Goal: Task Accomplishment & Management: Manage account settings

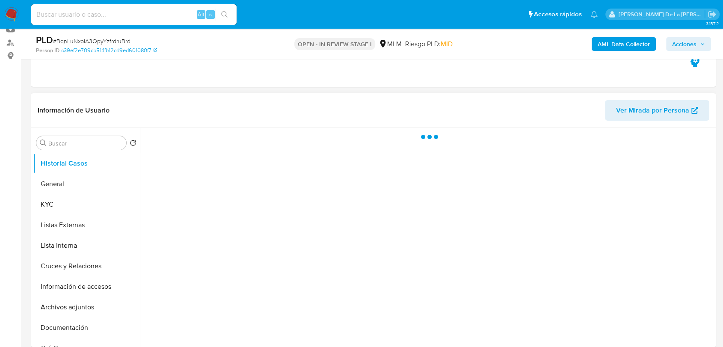
scroll to position [95, 0]
click at [78, 171] on button "Historial Casos" at bounding box center [86, 162] width 107 height 21
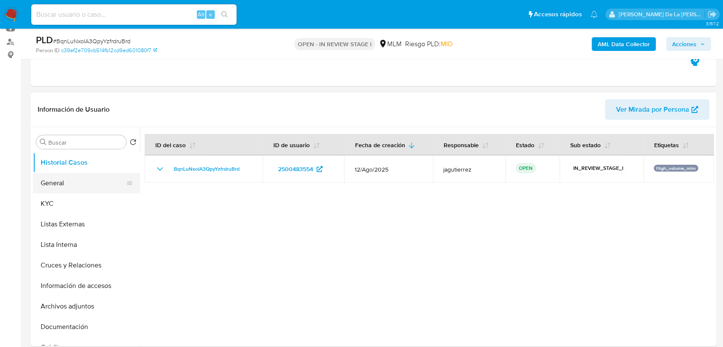
click at [77, 174] on button "General" at bounding box center [83, 183] width 100 height 21
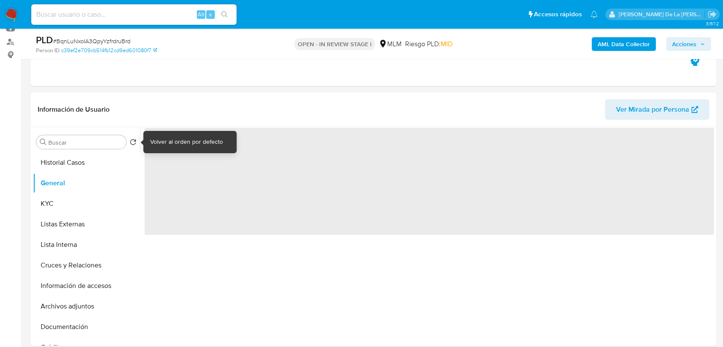
select select "10"
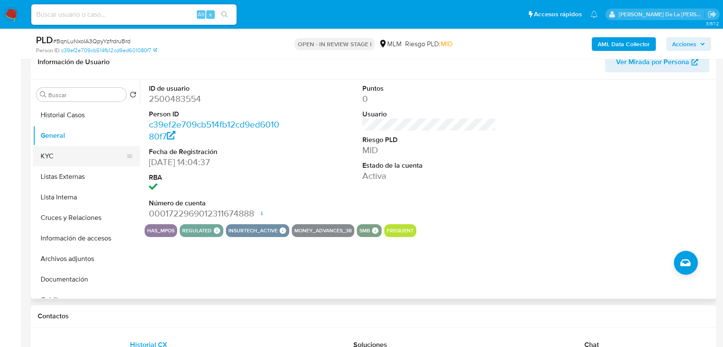
click at [94, 162] on button "KYC" at bounding box center [83, 156] width 100 height 21
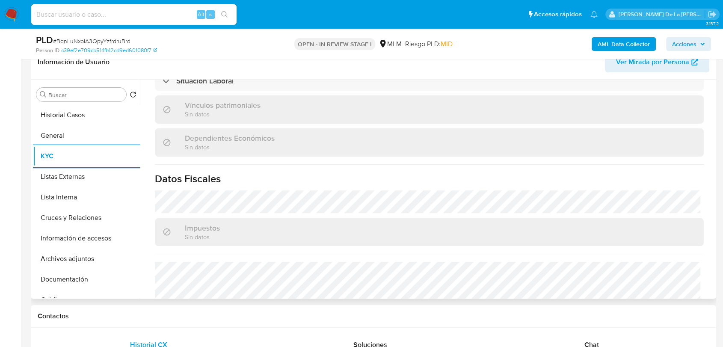
scroll to position [537, 0]
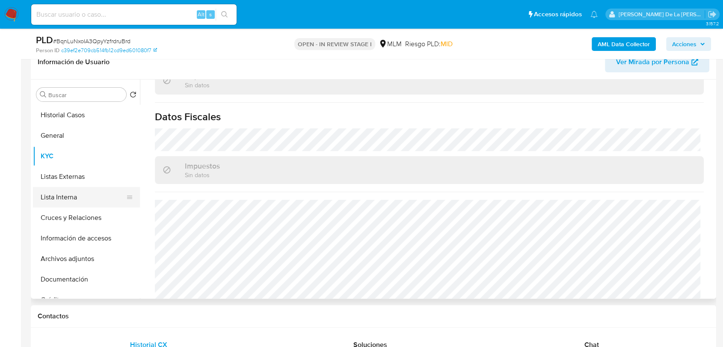
click at [69, 197] on button "Lista Interna" at bounding box center [83, 197] width 100 height 21
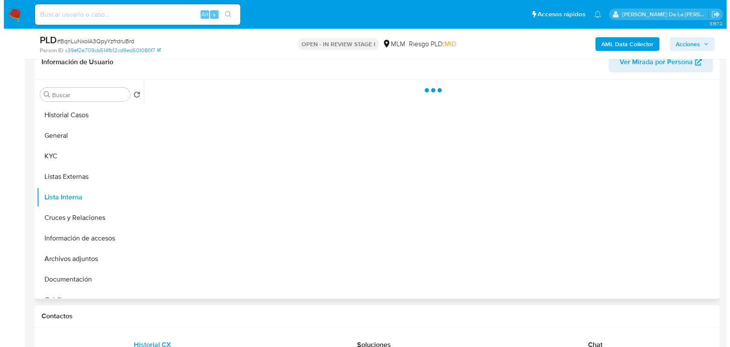
scroll to position [0, 0]
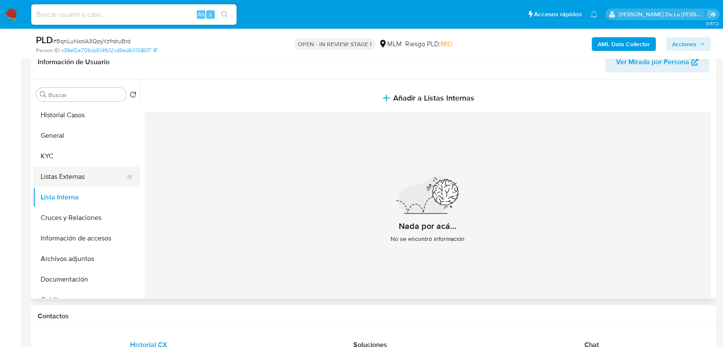
click at [46, 183] on button "Listas Externas" at bounding box center [83, 176] width 100 height 21
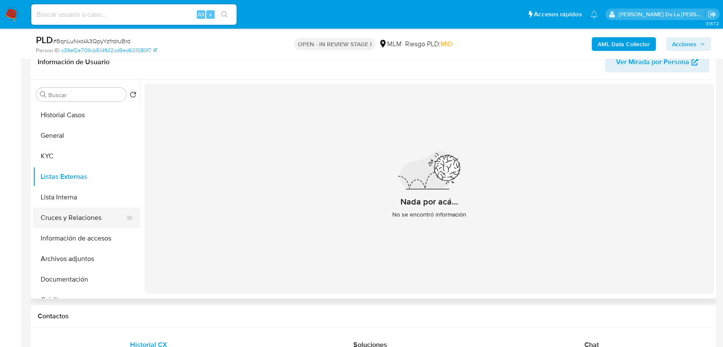
click at [92, 214] on button "Cruces y Relaciones" at bounding box center [83, 217] width 100 height 21
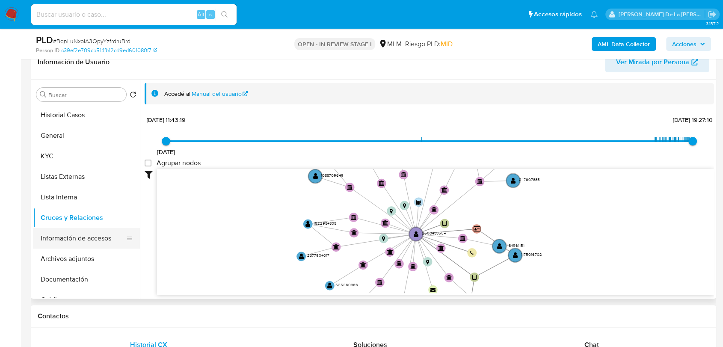
click at [68, 233] on button "Información de accesos" at bounding box center [83, 238] width 100 height 21
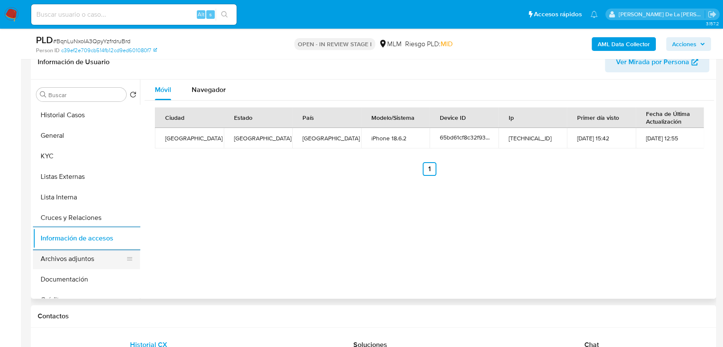
click at [82, 260] on button "Archivos adjuntos" at bounding box center [83, 258] width 100 height 21
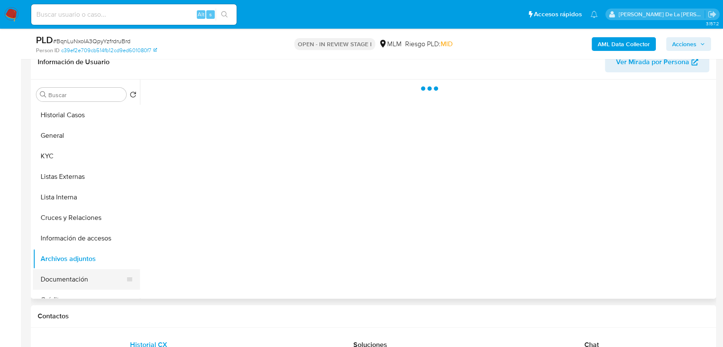
click at [78, 272] on button "Documentación" at bounding box center [83, 279] width 100 height 21
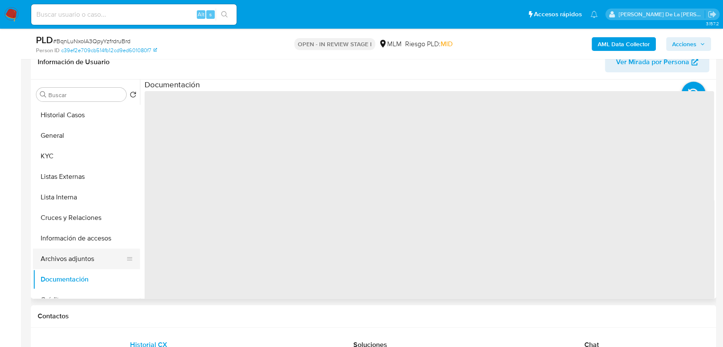
click at [86, 259] on button "Archivos adjuntos" at bounding box center [83, 258] width 100 height 21
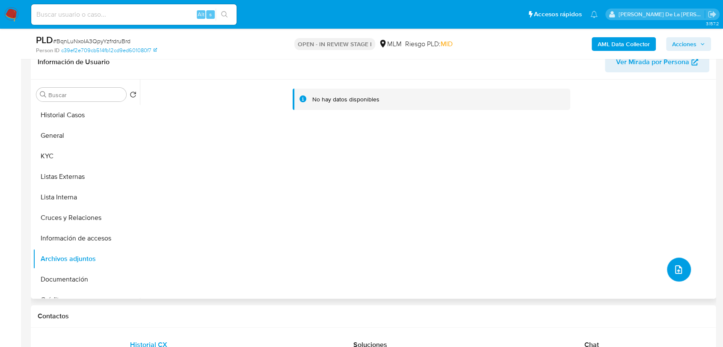
click at [670, 261] on button "upload-file" at bounding box center [679, 269] width 24 height 24
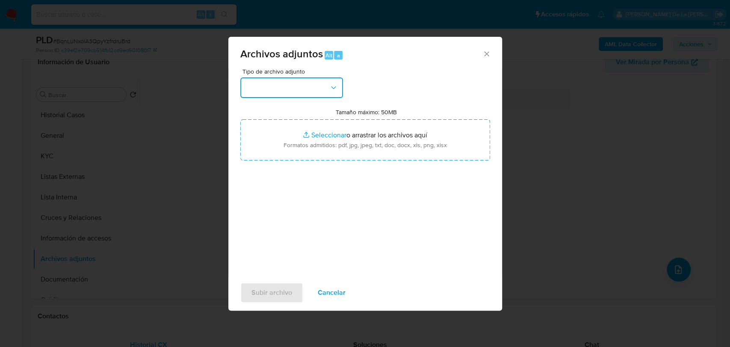
click at [302, 90] on button "button" at bounding box center [291, 87] width 103 height 21
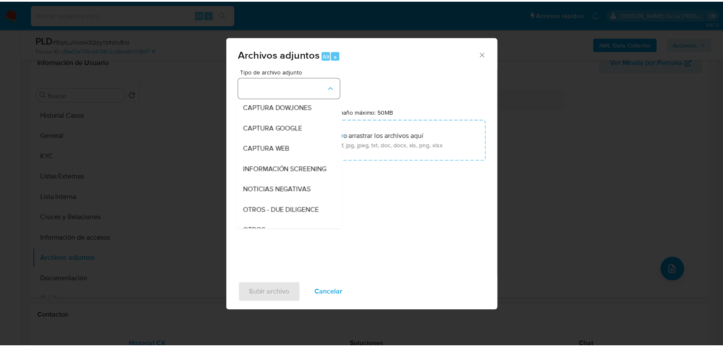
scroll to position [44, 0]
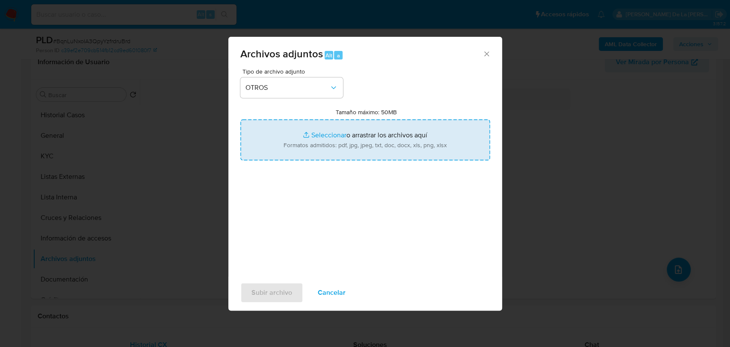
type input "C:\fakepath\2500483554_ANDREA DELLA SALA_AGO2025.pdf"
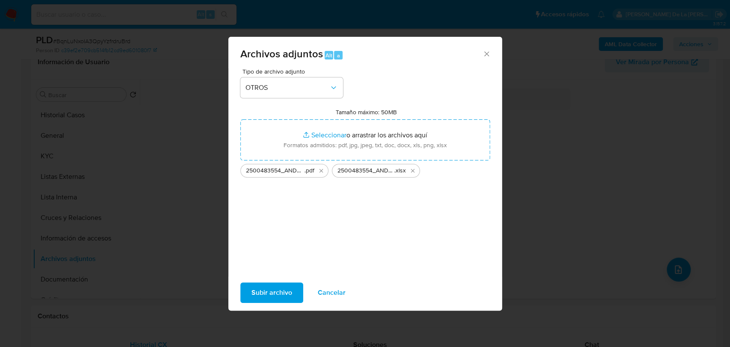
click at [267, 289] on span "Subir archivo" at bounding box center [271, 292] width 41 height 19
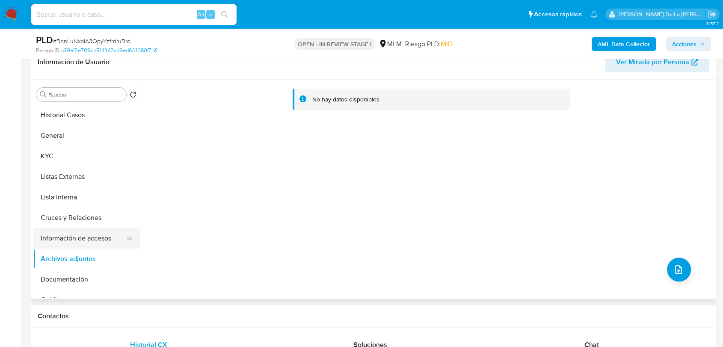
click at [61, 237] on button "Información de accesos" at bounding box center [83, 238] width 100 height 21
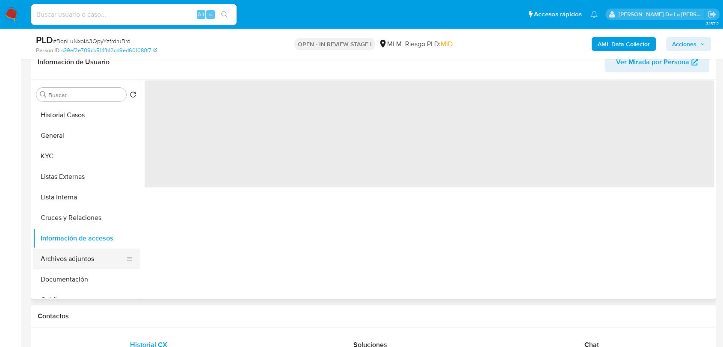
click at [61, 257] on button "Archivos adjuntos" at bounding box center [83, 258] width 100 height 21
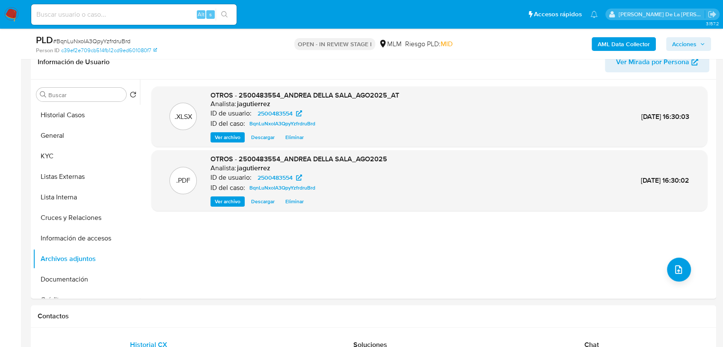
click at [685, 40] on span "Acciones" at bounding box center [684, 44] width 24 height 14
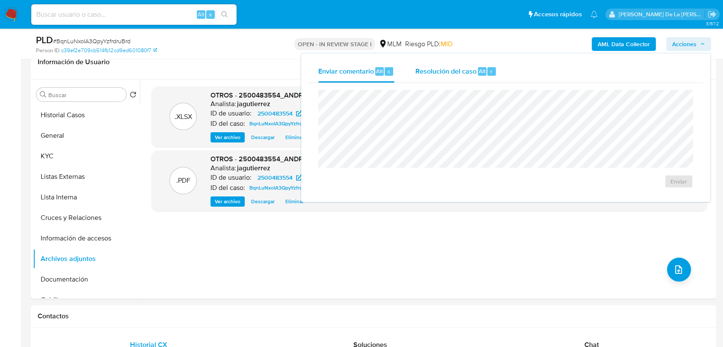
click at [448, 68] on span "Resolución del caso" at bounding box center [445, 71] width 61 height 10
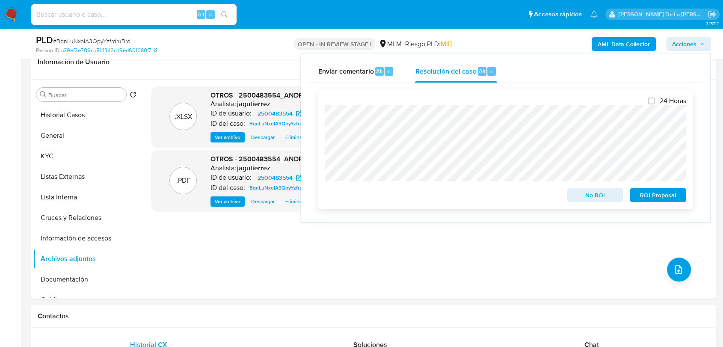
click at [588, 197] on span "No ROI" at bounding box center [595, 195] width 44 height 12
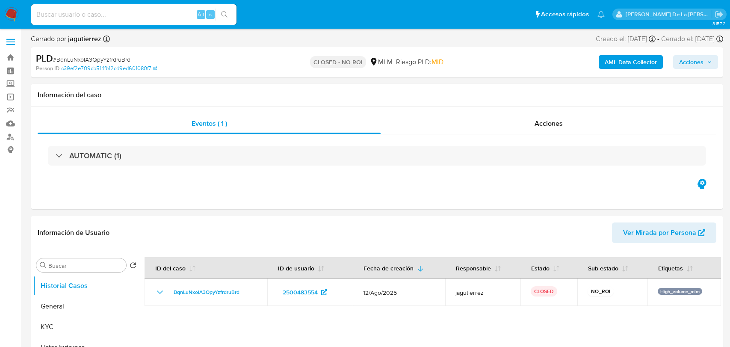
select select "10"
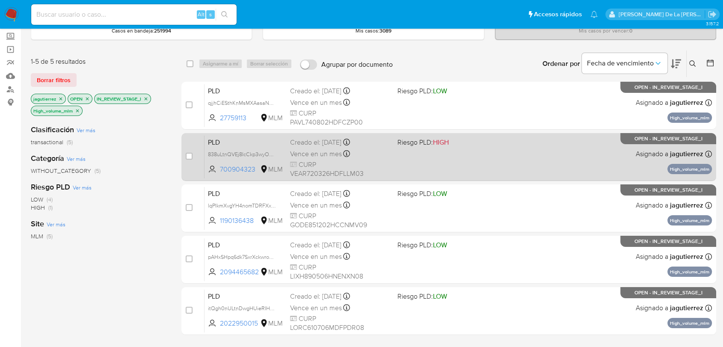
scroll to position [95, 0]
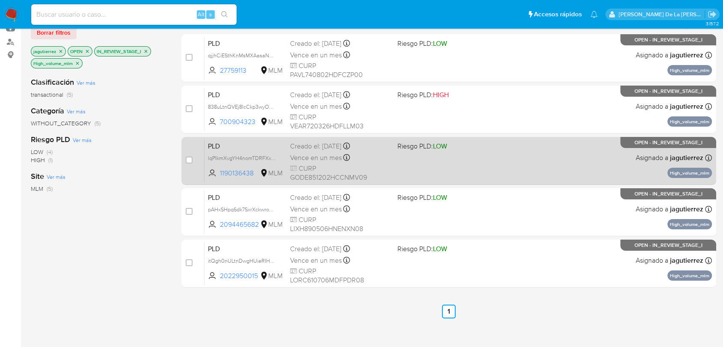
click at [442, 147] on span "LOW" at bounding box center [440, 146] width 14 height 10
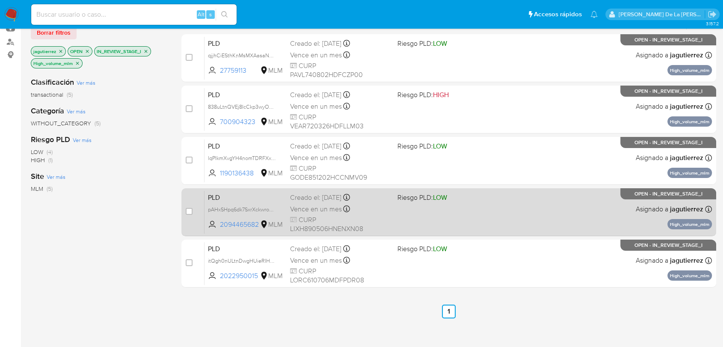
click at [406, 211] on div "PLD pAHxSHpq6dk7SxrXckwro95F 2094465682 MLM Riesgo PLD: LOW Creado el: 12/08/20…" at bounding box center [457, 211] width 507 height 43
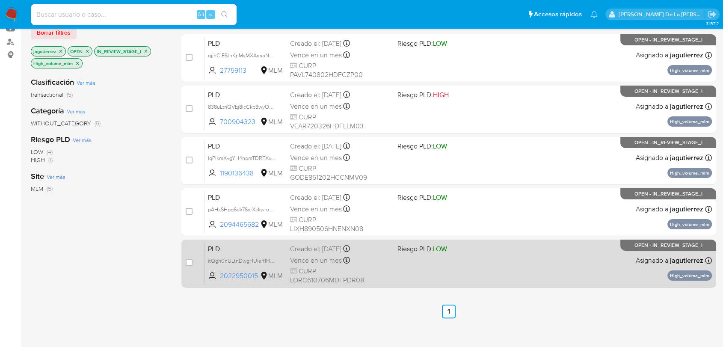
click at [465, 284] on div "PLD itQgh0nULtnDwgHUieRIHwpo 2022950015 MLM Riesgo PLD: LOW Creado el: 12/08/20…" at bounding box center [457, 263] width 507 height 43
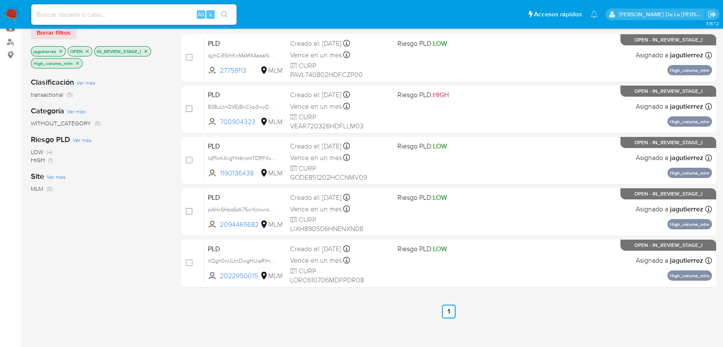
click at [13, 10] on img at bounding box center [11, 14] width 15 height 15
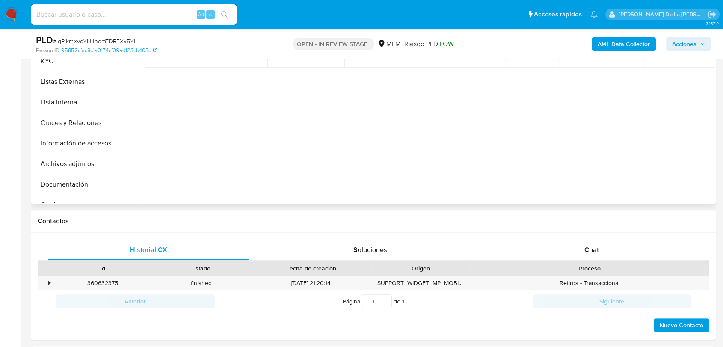
select select "10"
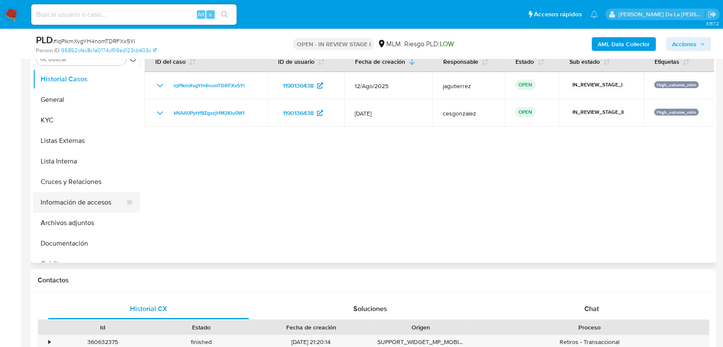
scroll to position [142, 0]
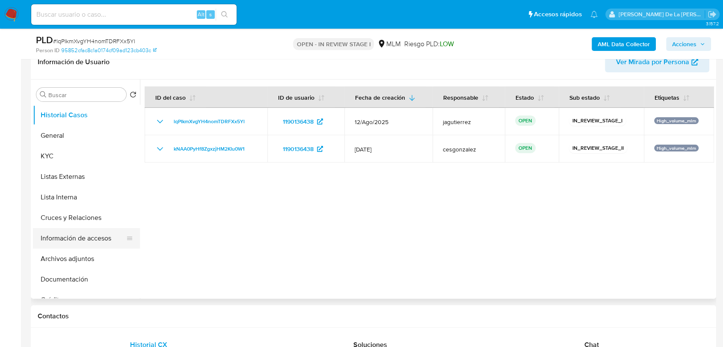
click at [71, 236] on button "Información de accesos" at bounding box center [83, 238] width 100 height 21
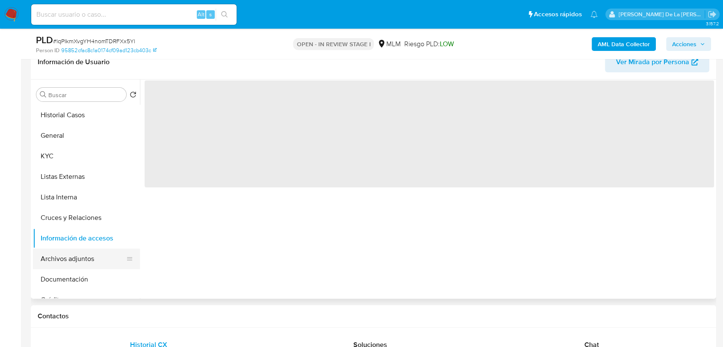
click at [59, 268] on button "Archivos adjuntos" at bounding box center [83, 258] width 100 height 21
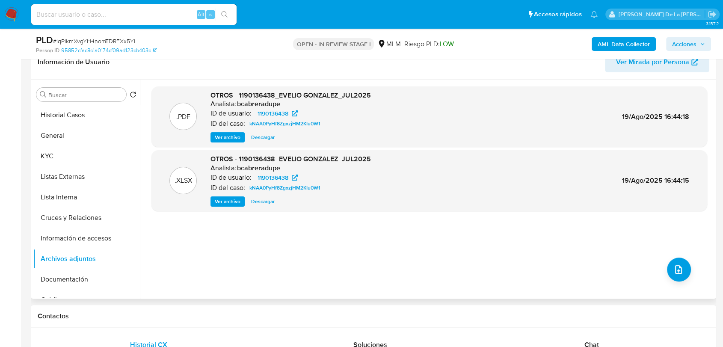
click at [223, 138] on span "Ver archivo" at bounding box center [228, 137] width 26 height 9
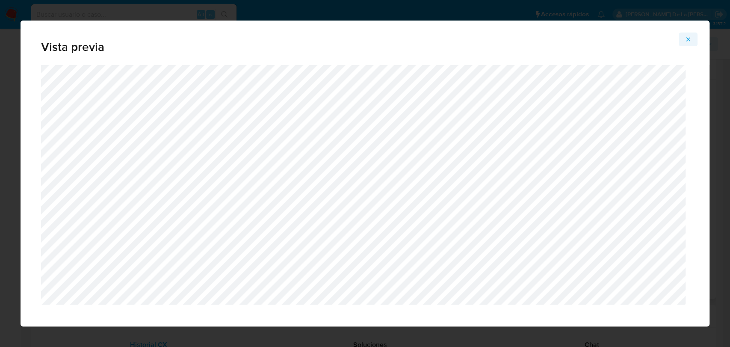
click at [694, 42] on button "Attachment preview" at bounding box center [688, 39] width 19 height 14
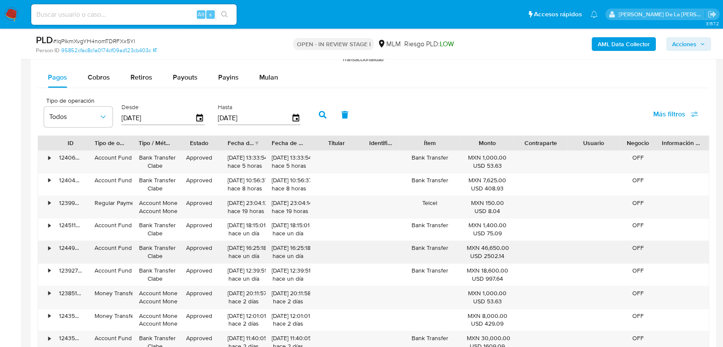
scroll to position [760, 0]
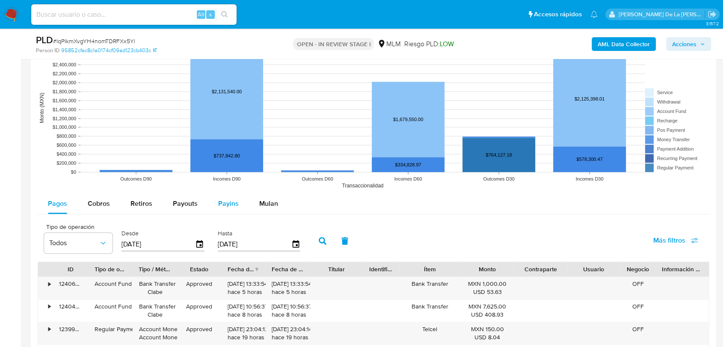
click at [239, 206] on button "Payins" at bounding box center [228, 203] width 41 height 21
select select "10"
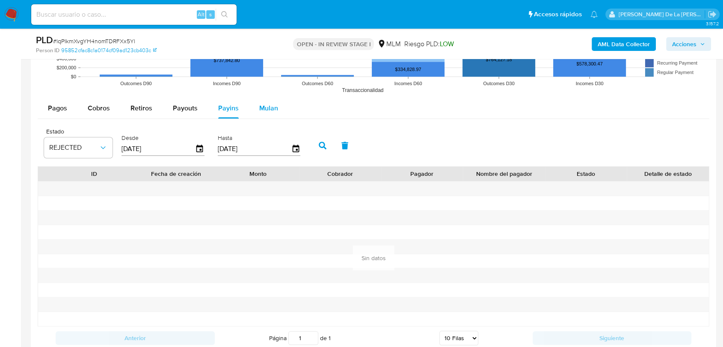
click at [268, 114] on div "Mulan" at bounding box center [268, 108] width 19 height 21
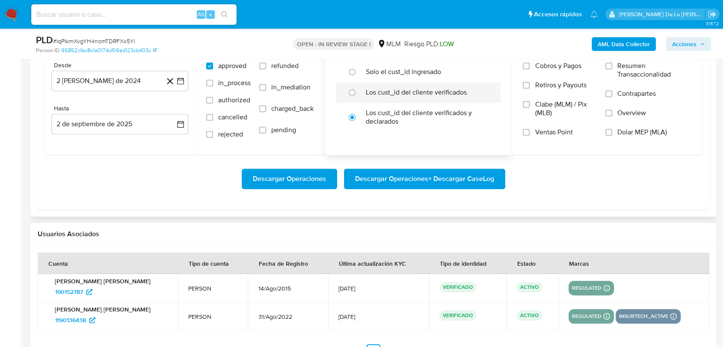
scroll to position [950, 0]
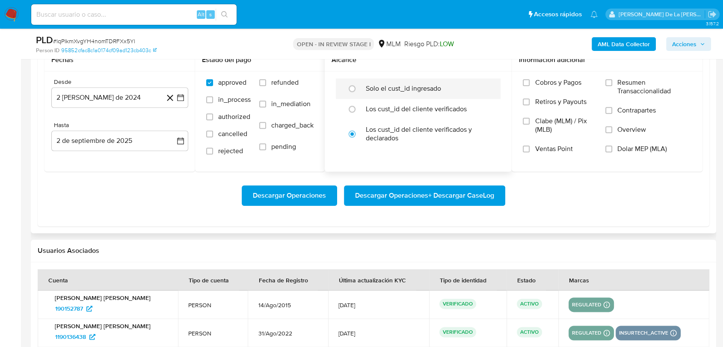
click at [367, 88] on label "Solo el cust_id ingresado" at bounding box center [403, 88] width 75 height 9
click at [359, 88] on input "radio" at bounding box center [352, 89] width 14 height 14
radio input "true"
click at [180, 97] on icon "button" at bounding box center [180, 97] width 9 height 9
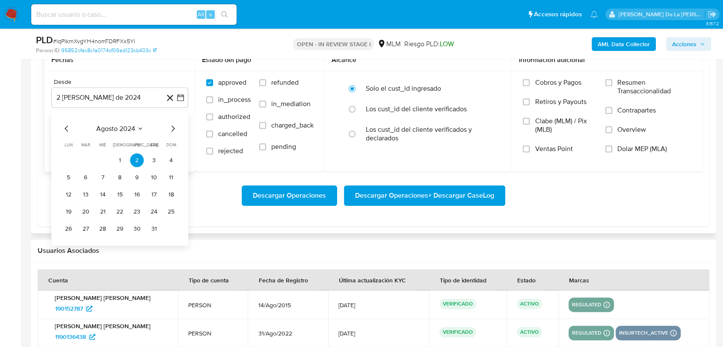
click at [171, 127] on icon "Mes siguiente" at bounding box center [173, 128] width 10 height 10
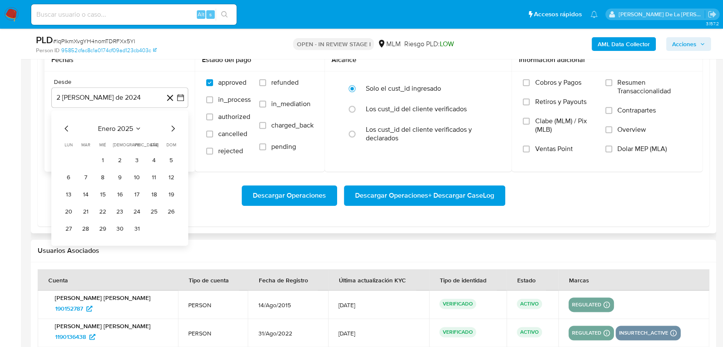
click at [171, 127] on icon "Mes siguiente" at bounding box center [173, 128] width 10 height 10
click at [151, 158] on button "1" at bounding box center [154, 160] width 14 height 14
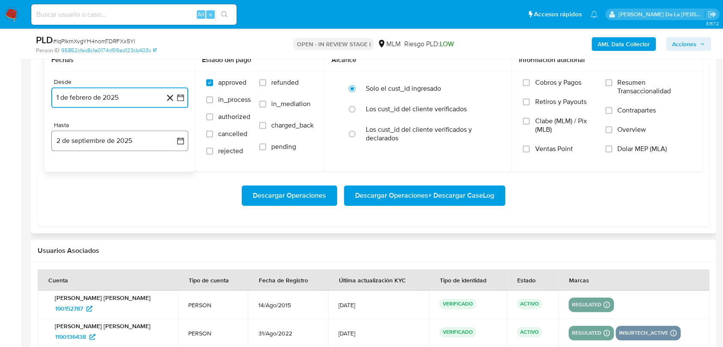
click at [111, 145] on button "2 de septiembre de 2025" at bounding box center [119, 140] width 137 height 21
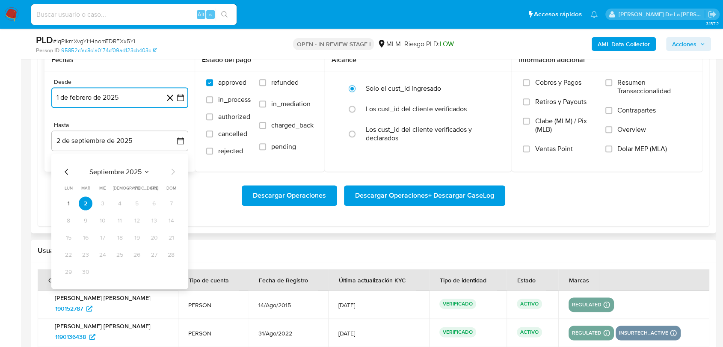
click at [64, 167] on icon "Mes anterior" at bounding box center [67, 171] width 10 height 10
click at [67, 171] on icon "Mes anterior" at bounding box center [67, 171] width 10 height 10
click at [120, 271] on button "31" at bounding box center [120, 272] width 14 height 14
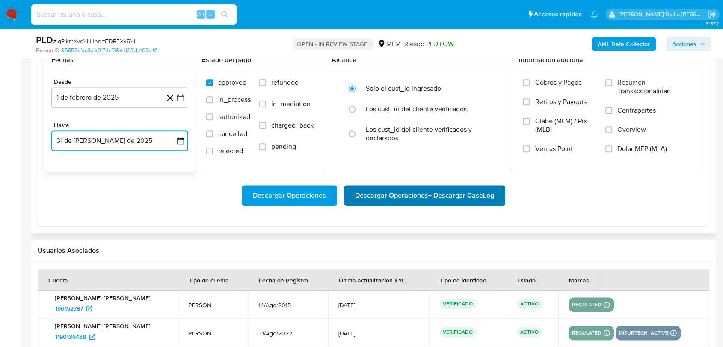
click at [384, 194] on span "Descargar Operaciones + Descargar CaseLog" at bounding box center [424, 195] width 139 height 19
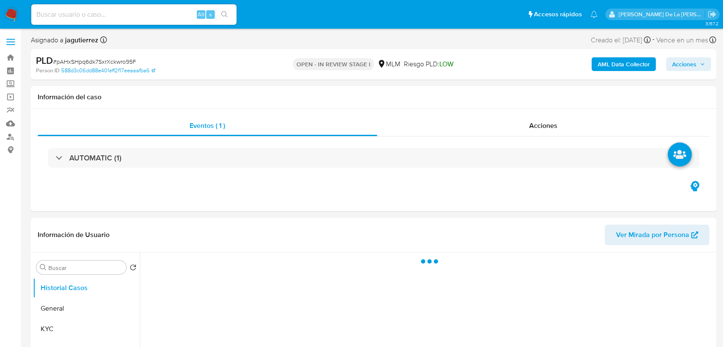
select select "10"
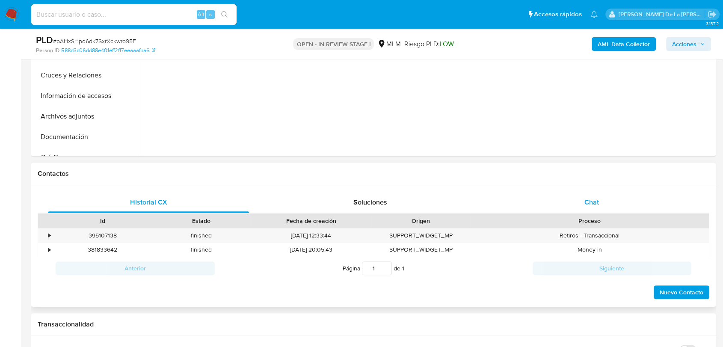
click at [588, 198] on span "Chat" at bounding box center [591, 202] width 15 height 10
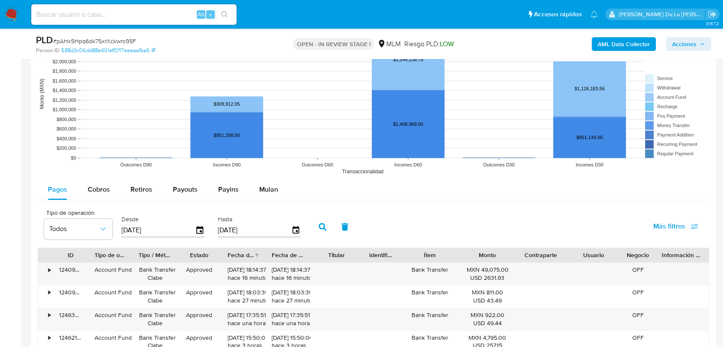
scroll to position [1045, 0]
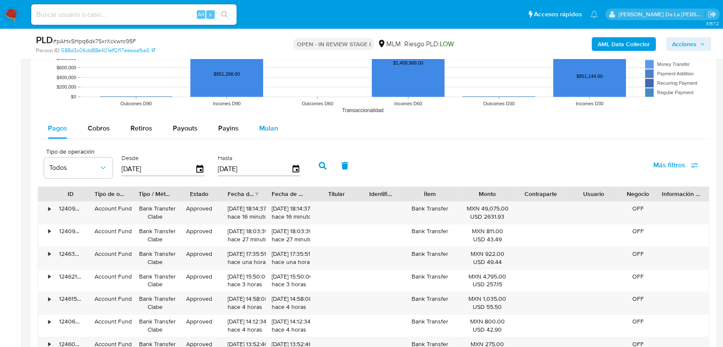
click at [269, 131] on span "Mulan" at bounding box center [268, 128] width 19 height 10
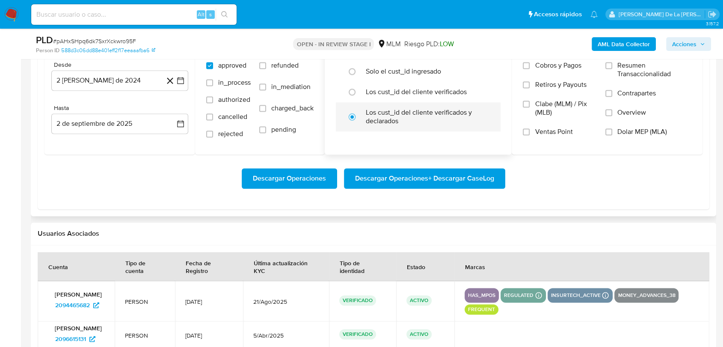
scroll to position [1140, 0]
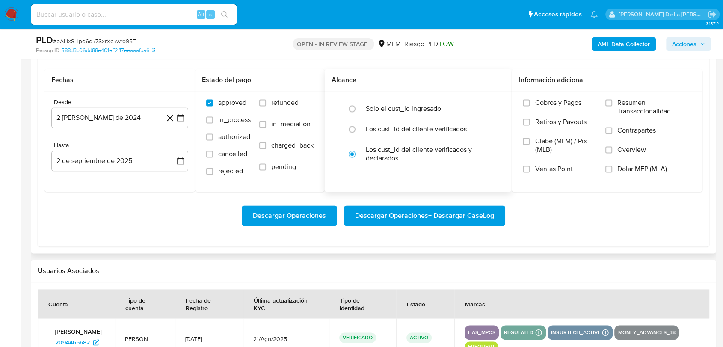
click at [372, 92] on div "Solo el cust_id ingresado Los cust_id del cliente verificados Los cust_id del c…" at bounding box center [418, 134] width 187 height 84
click at [366, 107] on div at bounding box center [354, 109] width 23 height 18
radio input "true"
click at [174, 119] on icon at bounding box center [170, 117] width 11 height 11
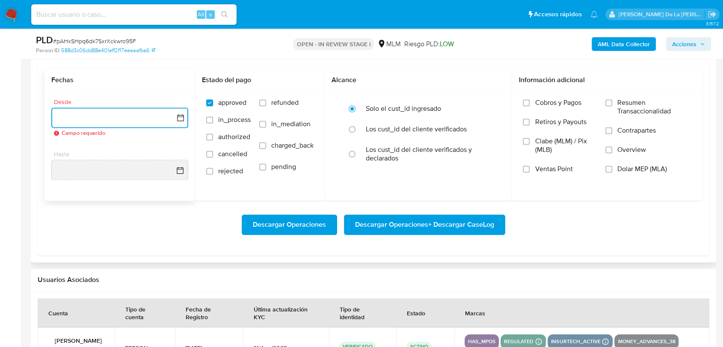
click at [179, 117] on icon "button" at bounding box center [180, 117] width 9 height 9
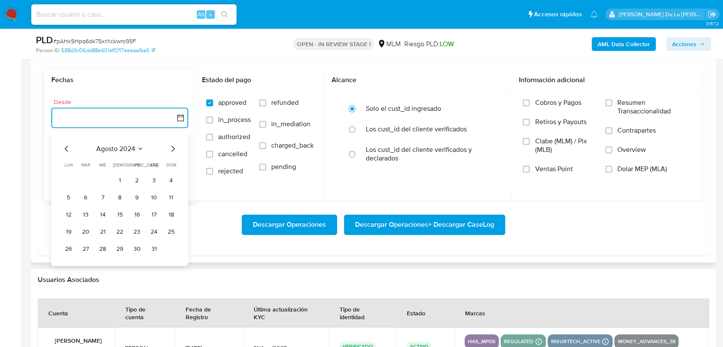
click at [173, 145] on icon "Mes siguiente" at bounding box center [173, 148] width 10 height 10
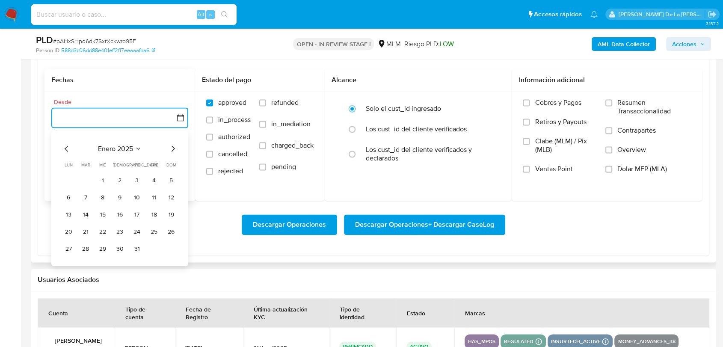
click at [173, 145] on icon "Mes siguiente" at bounding box center [173, 148] width 10 height 10
click at [69, 145] on icon "Mes anterior" at bounding box center [67, 148] width 10 height 10
click at [179, 145] on div "enero 2025 enero 2025 lun lunes mar martes mié miércoles jue jueves vie viernes…" at bounding box center [119, 197] width 137 height 135
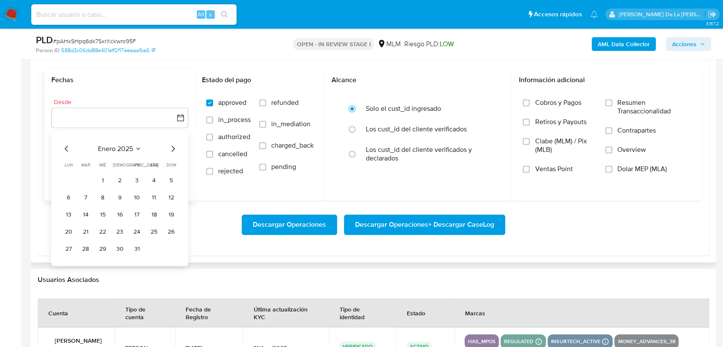
click at [171, 146] on icon "Mes siguiente" at bounding box center [173, 148] width 10 height 10
click at [155, 177] on button "1" at bounding box center [154, 180] width 14 height 14
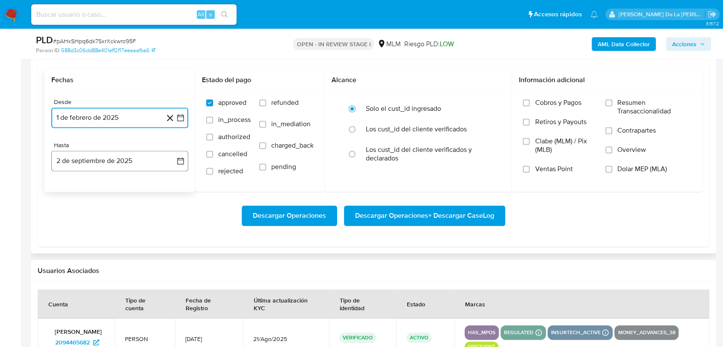
click at [139, 151] on button "2 de septiembre de 2025" at bounding box center [119, 161] width 137 height 21
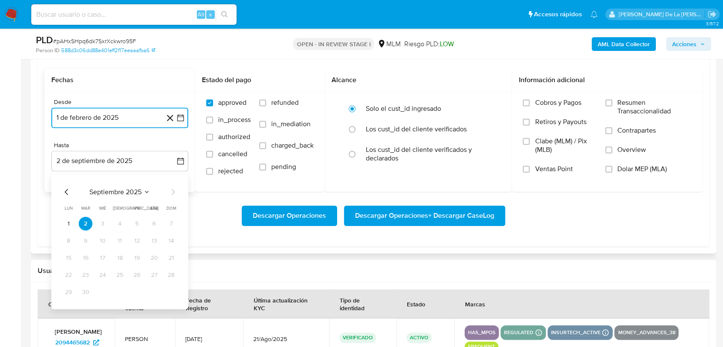
click at [65, 186] on icon "Mes anterior" at bounding box center [67, 191] width 10 height 10
click at [118, 286] on button "31" at bounding box center [120, 292] width 14 height 14
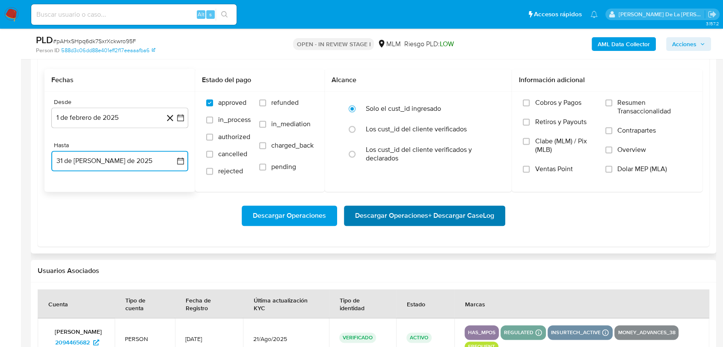
click at [417, 222] on span "Descargar Operaciones + Descargar CaseLog" at bounding box center [424, 215] width 139 height 19
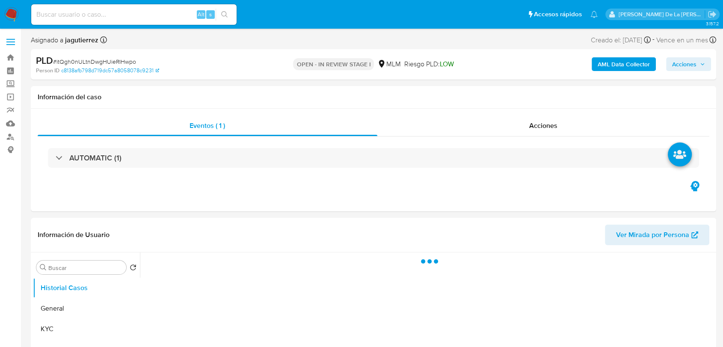
select select "10"
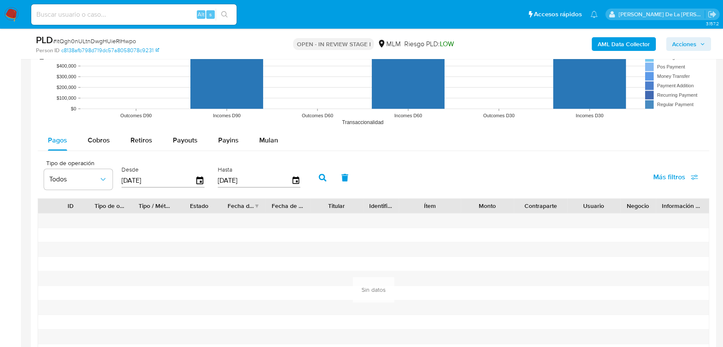
scroll to position [950, 0]
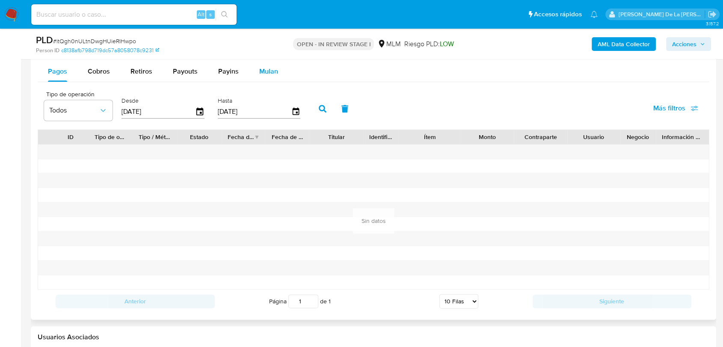
click at [273, 76] on div "Mulan" at bounding box center [268, 71] width 19 height 21
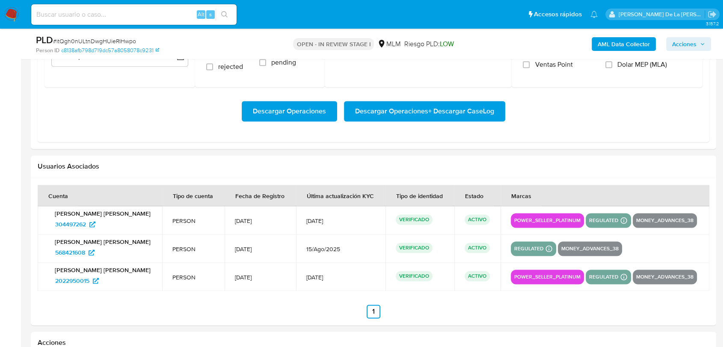
scroll to position [855, 0]
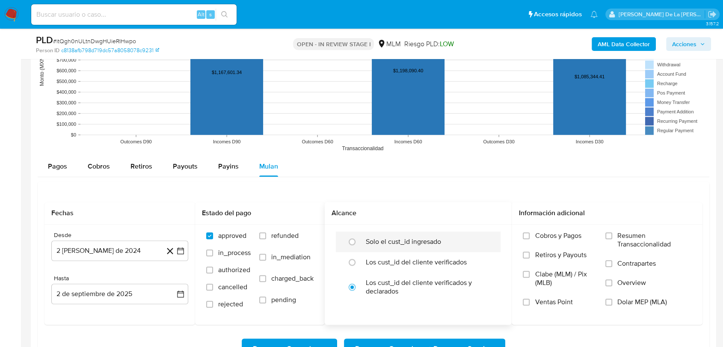
click at [369, 248] on div "Solo el cust_id ingresado" at bounding box center [427, 241] width 123 height 21
radio input "true"
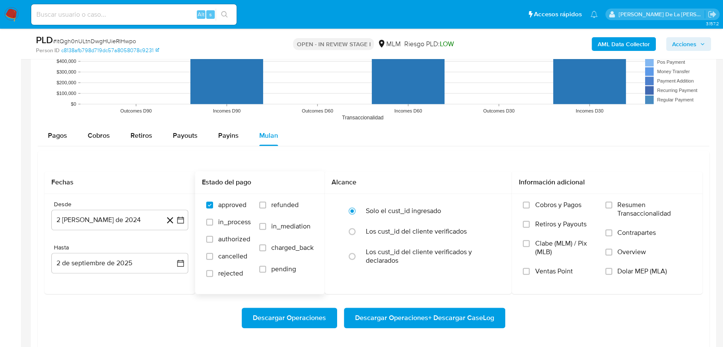
scroll to position [903, 0]
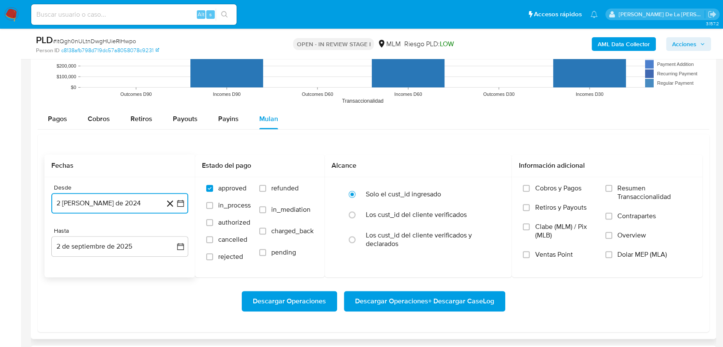
click at [181, 203] on icon "button" at bounding box center [180, 203] width 9 height 9
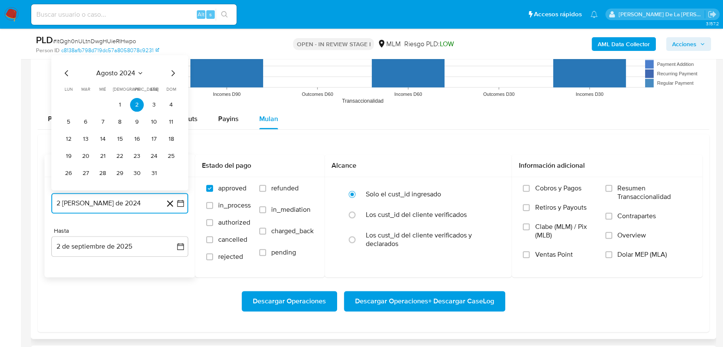
click at [169, 75] on icon "Mes siguiente" at bounding box center [173, 73] width 10 height 10
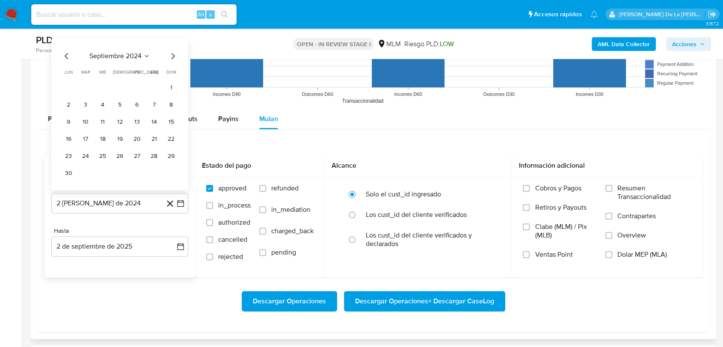
click at [169, 75] on th "[PERSON_NAME]" at bounding box center [171, 71] width 14 height 7
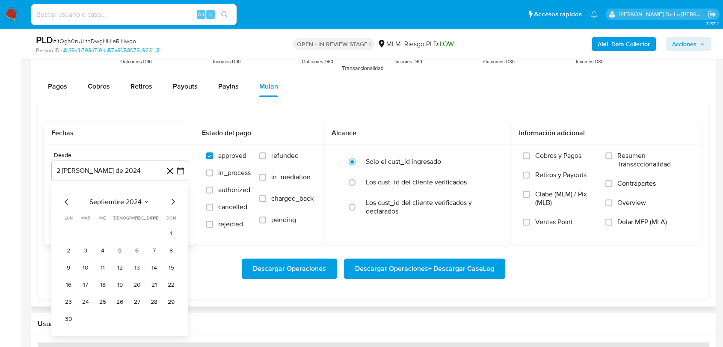
scroll to position [950, 0]
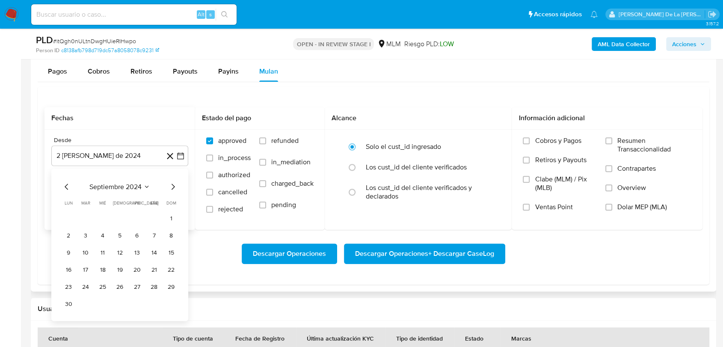
click at [174, 189] on icon "Mes siguiente" at bounding box center [173, 186] width 10 height 10
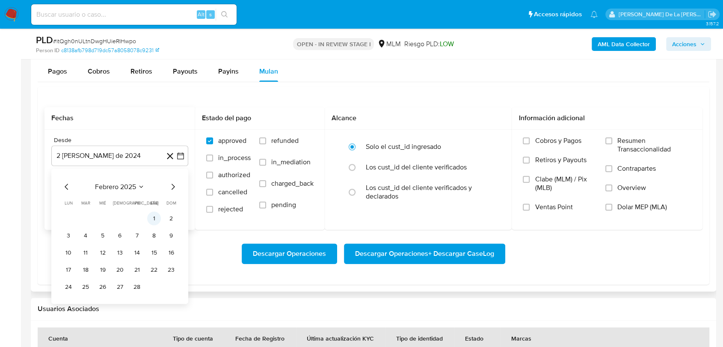
click at [148, 216] on button "1" at bounding box center [154, 218] width 14 height 14
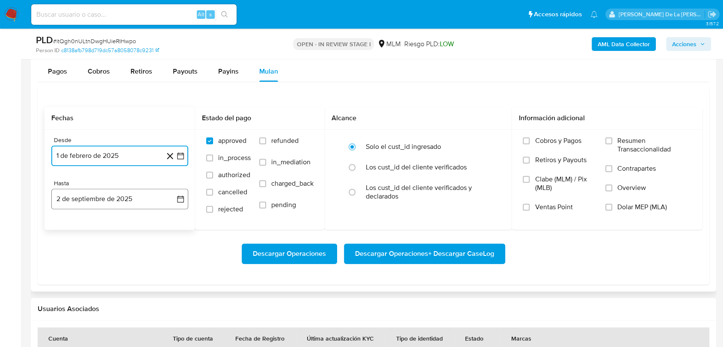
click at [141, 196] on button "2 de septiembre de 2025" at bounding box center [119, 199] width 137 height 21
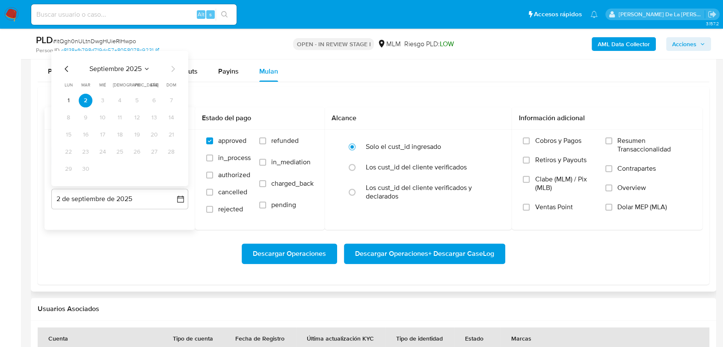
click at [69, 67] on icon "Mes anterior" at bounding box center [67, 68] width 10 height 10
click at [123, 167] on button "31" at bounding box center [120, 169] width 14 height 14
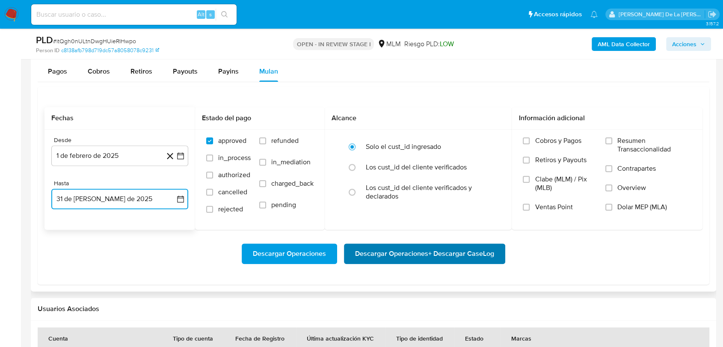
click at [421, 261] on span "Descargar Operaciones + Descargar CaseLog" at bounding box center [424, 253] width 139 height 19
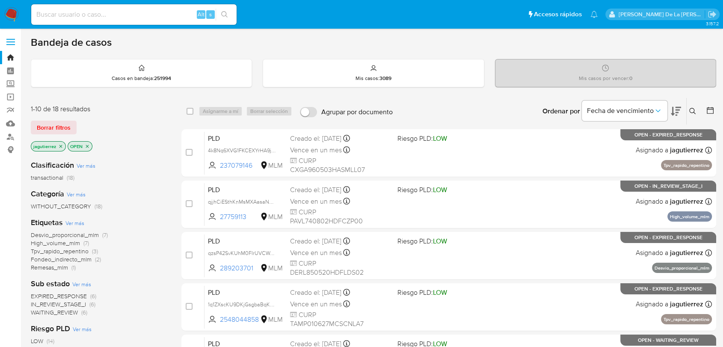
click at [60, 146] on icon "close-filter" at bounding box center [60, 146] width 5 height 5
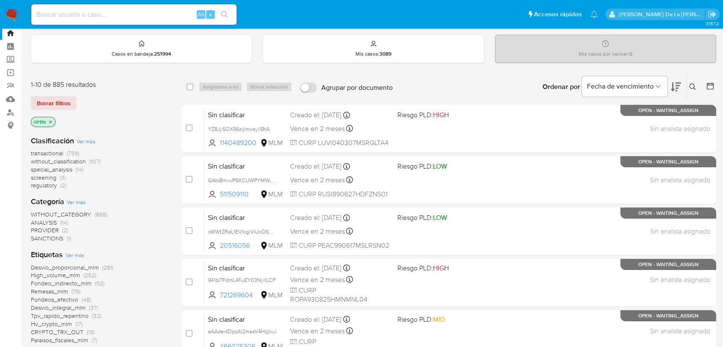
scroll to position [47, 0]
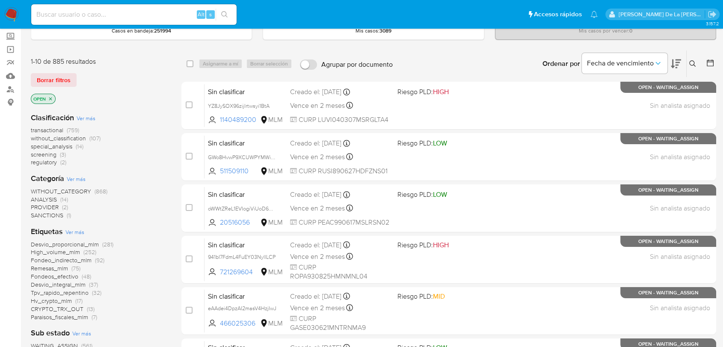
click at [48, 151] on span "screening" at bounding box center [44, 154] width 26 height 9
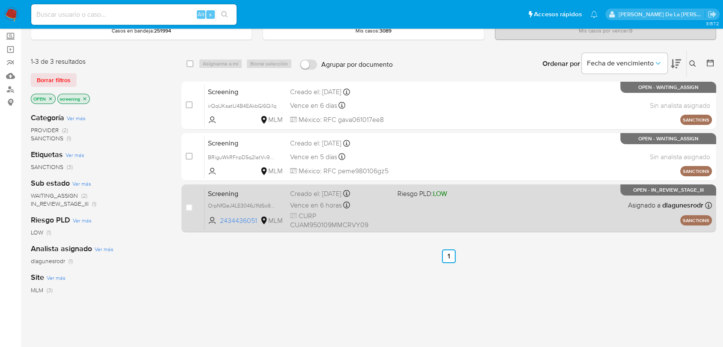
click at [529, 214] on div "Screening OrpNfQeJ4LE3046J1fdSo9YB 2434436051 MLM Riesgo PLD: LOW Creado el: 01…" at bounding box center [457, 207] width 507 height 43
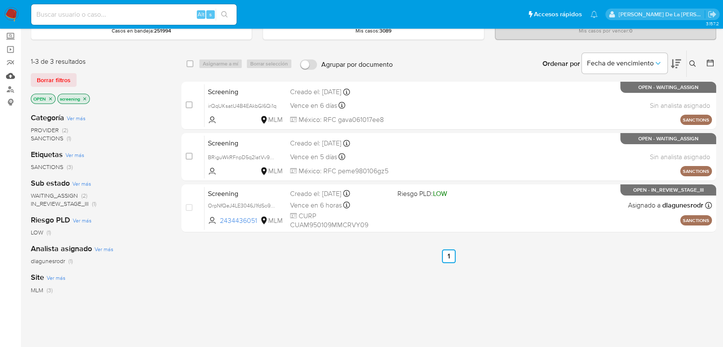
click at [11, 77] on link "Mulan" at bounding box center [51, 75] width 102 height 13
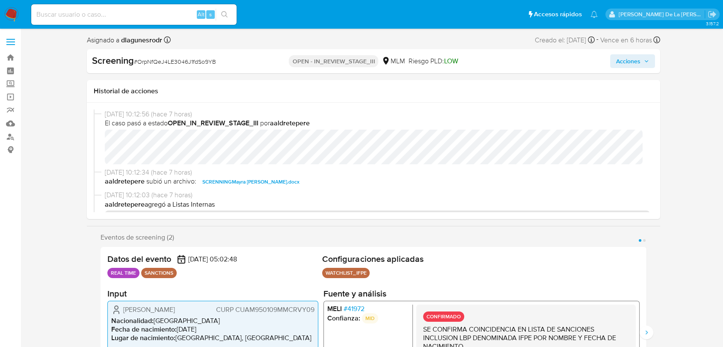
select select "10"
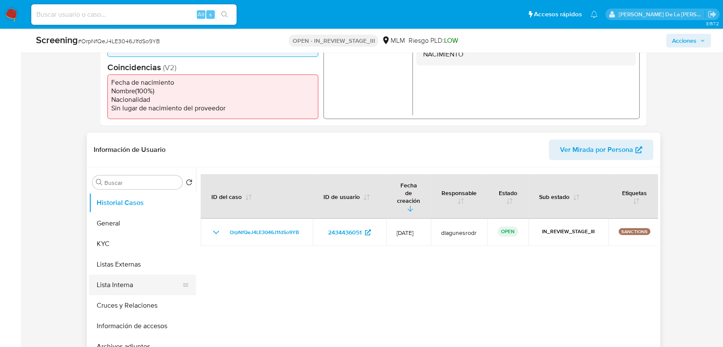
scroll to position [285, 0]
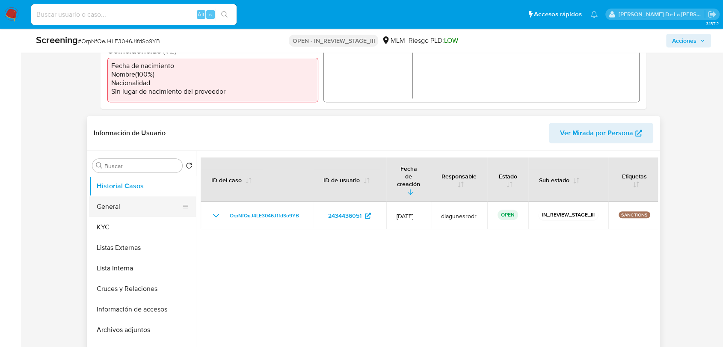
click at [123, 210] on button "General" at bounding box center [139, 206] width 100 height 21
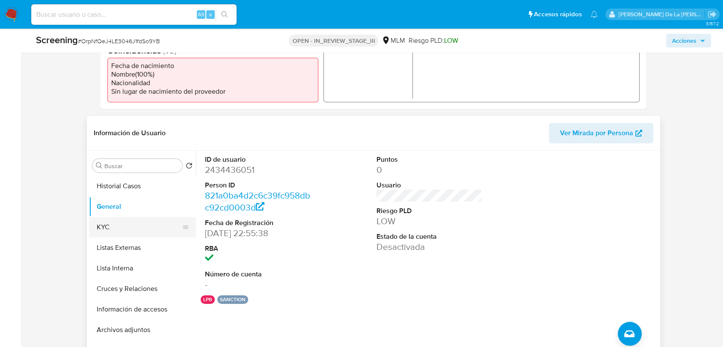
click at [130, 224] on button "KYC" at bounding box center [139, 227] width 100 height 21
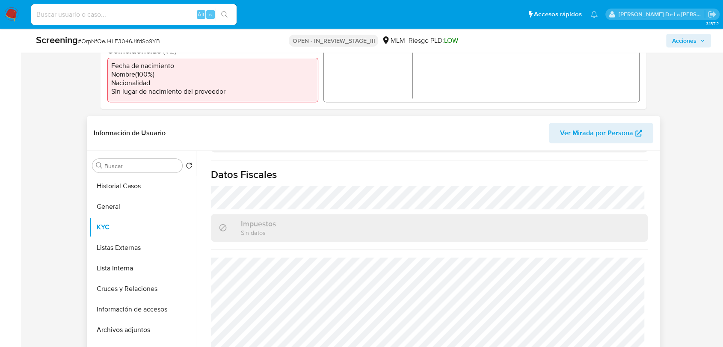
scroll to position [540, 0]
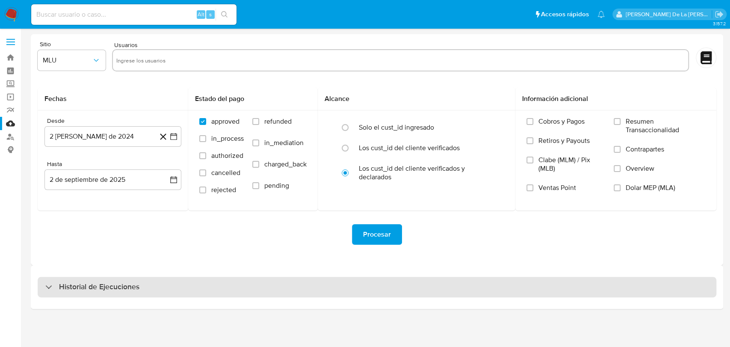
drag, startPoint x: 106, startPoint y: 294, endPoint x: 110, endPoint y: 281, distance: 13.0
click at [106, 293] on div "Historial de Ejecuciones" at bounding box center [377, 287] width 679 height 21
select select "10"
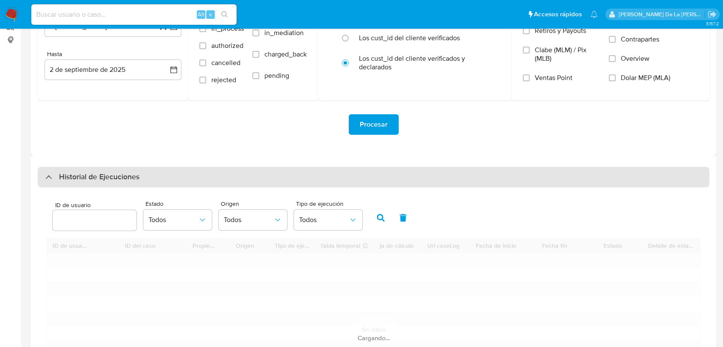
scroll to position [190, 0]
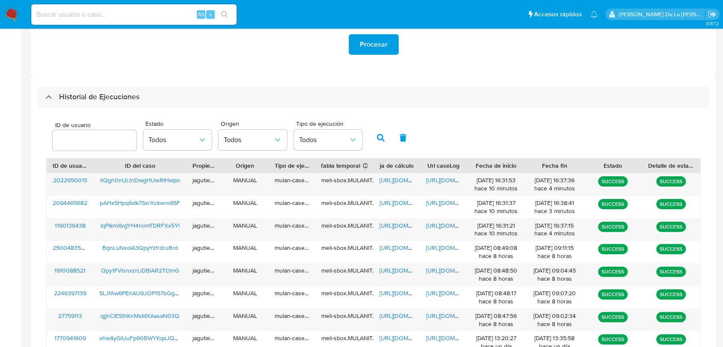
click at [7, 12] on img at bounding box center [11, 14] width 15 height 15
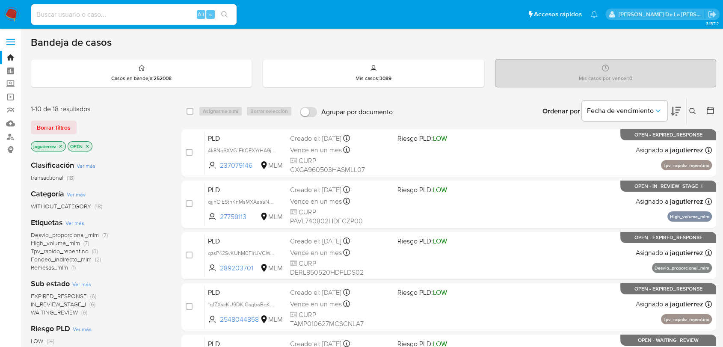
click at [61, 145] on icon "close-filter" at bounding box center [60, 146] width 5 height 5
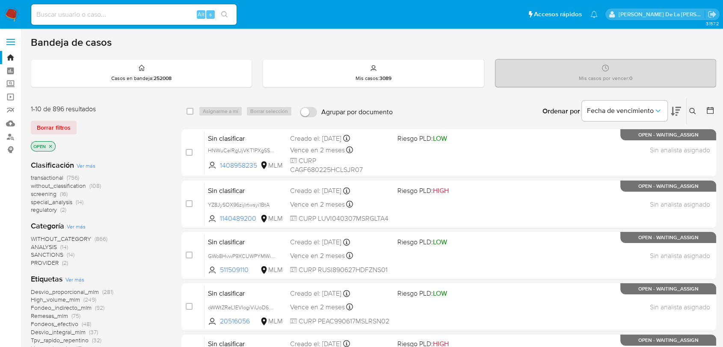
click at [52, 195] on span "screening" at bounding box center [44, 193] width 26 height 9
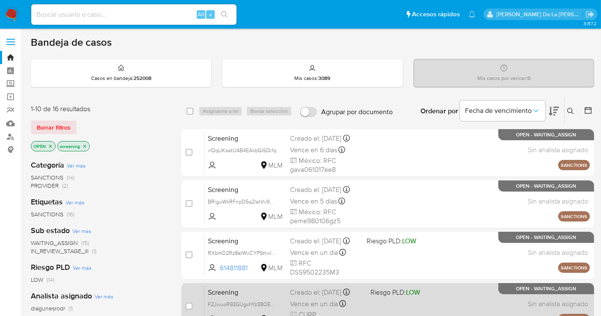
scroll to position [47, 0]
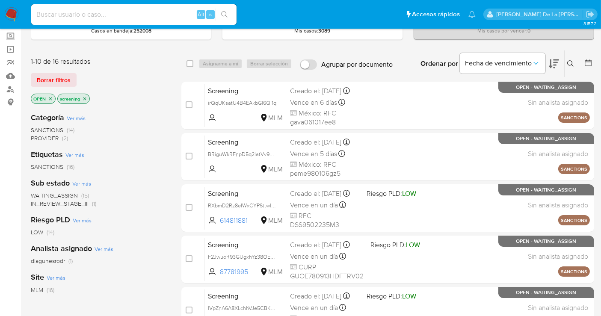
click at [68, 206] on span "IN_REVIEW_STAGE_III" at bounding box center [60, 203] width 58 height 9
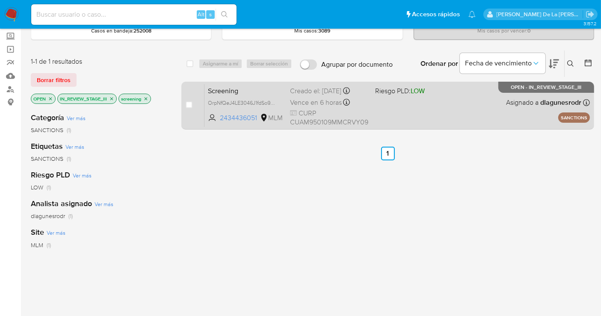
click at [481, 114] on div "Screening OrpNfQeJ4LE3046J1fdSo9YB 2434436051 MLM Riesgo PLD: LOW Creado el: 01…" at bounding box center [396, 105] width 385 height 43
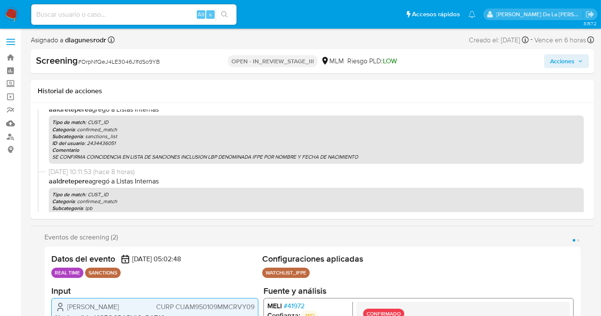
select select "10"
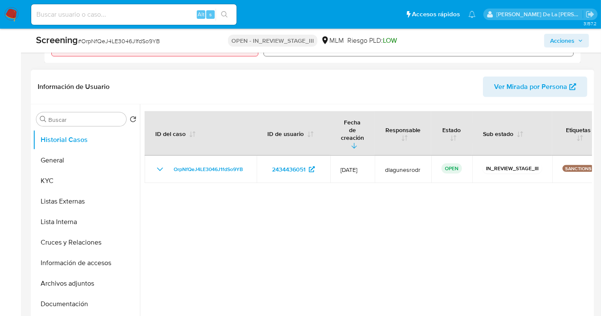
scroll to position [332, 0]
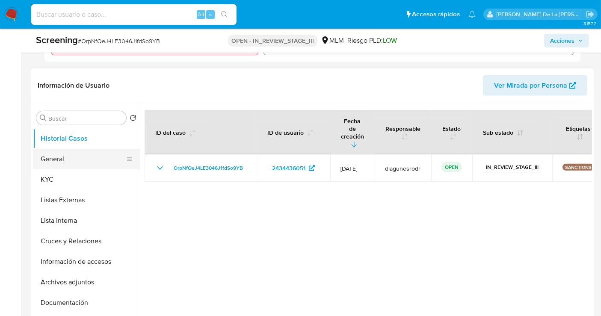
click at [71, 167] on button "General" at bounding box center [83, 159] width 100 height 21
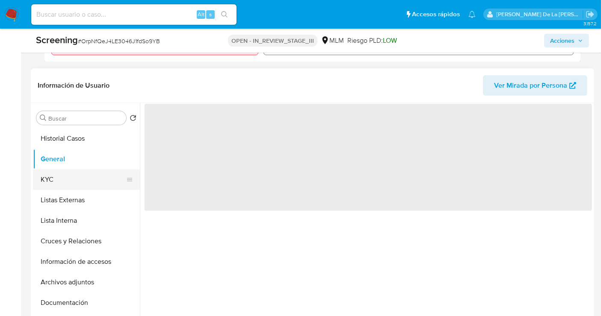
click at [72, 176] on button "KYC" at bounding box center [83, 179] width 100 height 21
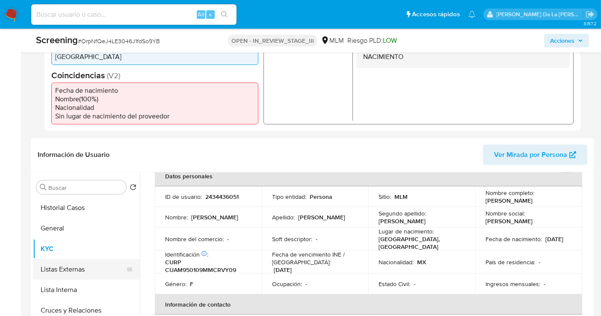
scroll to position [285, 0]
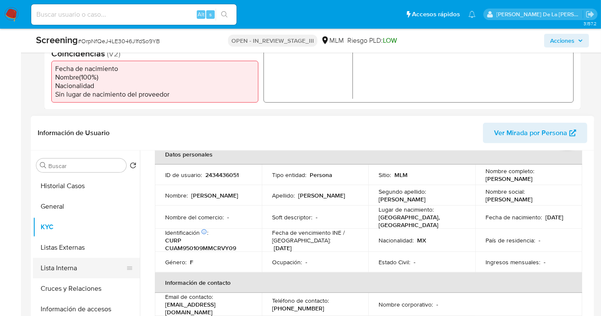
click at [80, 263] on button "Lista Interna" at bounding box center [83, 268] width 100 height 21
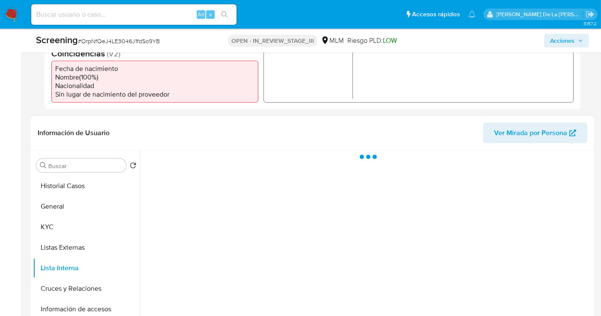
scroll to position [0, 0]
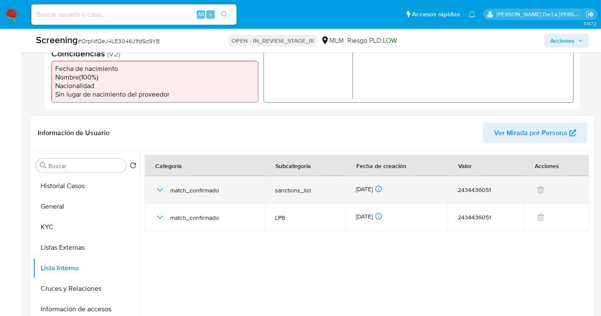
click at [171, 192] on span "match_confirmado" at bounding box center [212, 190] width 84 height 8
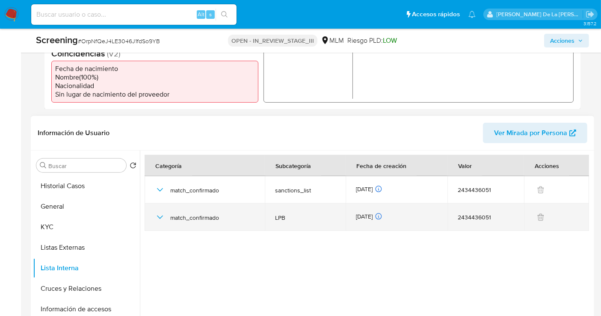
click at [164, 219] on icon "button" at bounding box center [160, 217] width 10 height 10
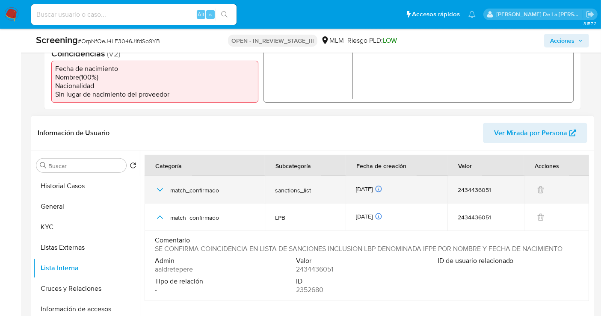
click at [155, 189] on icon "button" at bounding box center [160, 190] width 10 height 10
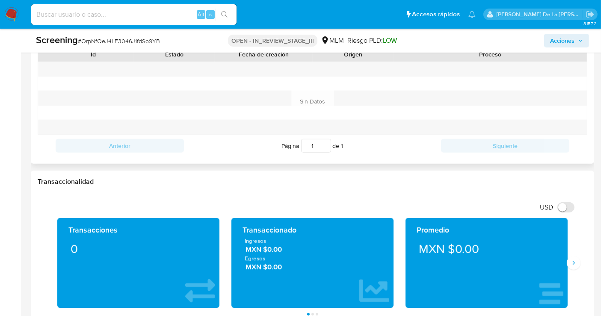
scroll to position [570, 0]
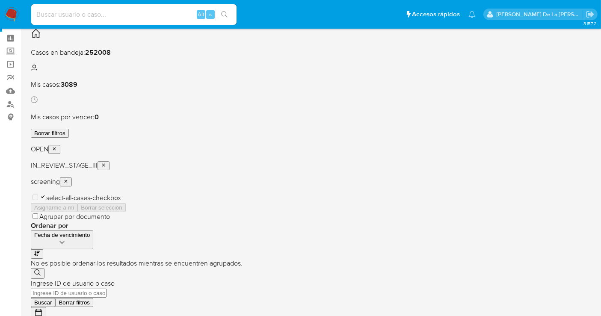
scroll to position [47, 0]
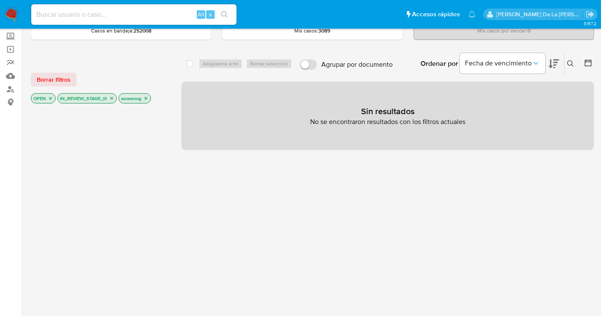
click at [110, 97] on icon "close-filter" at bounding box center [111, 98] width 5 height 5
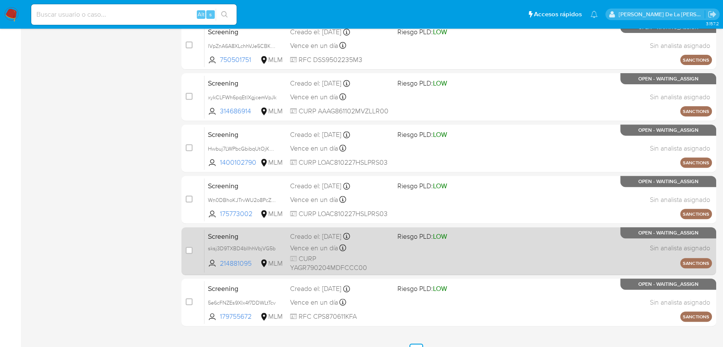
scroll to position [328, 0]
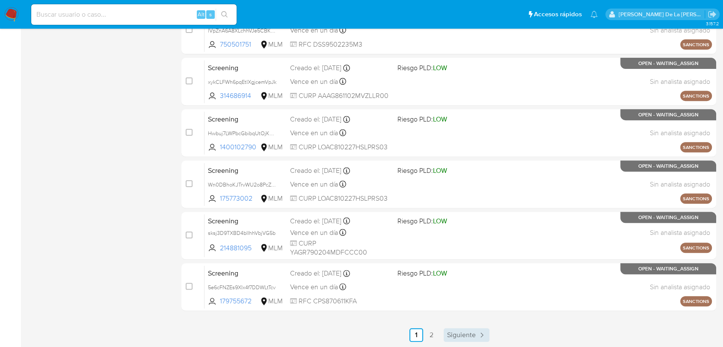
click at [476, 316] on div "select-all-cases-checkbox Asignarme a mí Borrar selección Agrupar por documento…" at bounding box center [448, 56] width 534 height 572
click at [472, 316] on span "Siguiente" at bounding box center [461, 334] width 29 height 7
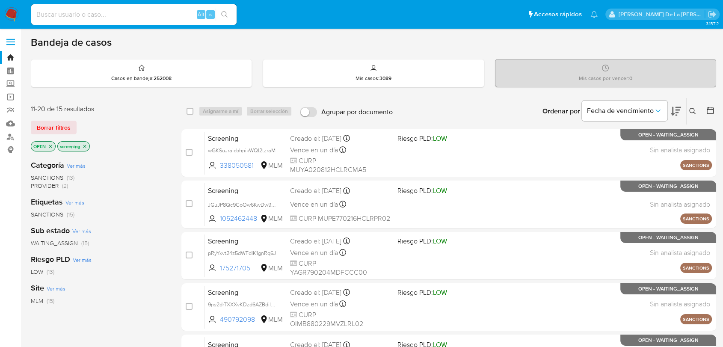
click at [7, 14] on img at bounding box center [11, 14] width 15 height 15
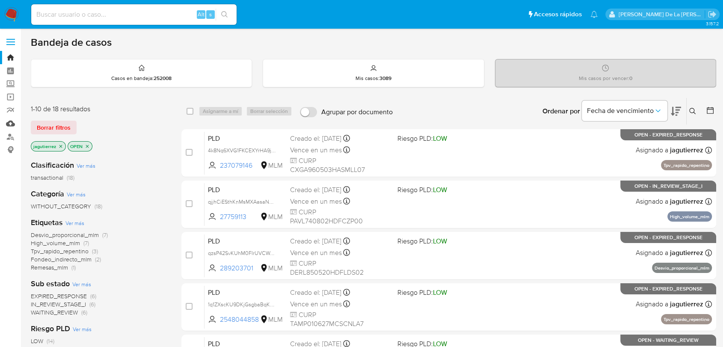
click at [10, 126] on link "Mulan" at bounding box center [51, 123] width 102 height 13
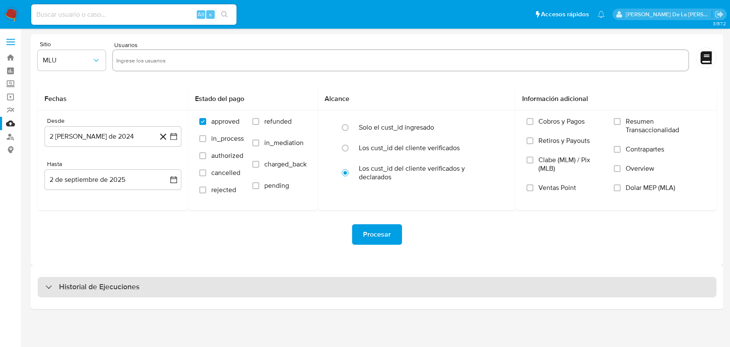
click at [100, 294] on div "Historial de Ejecuciones" at bounding box center [377, 287] width 679 height 21
select select "10"
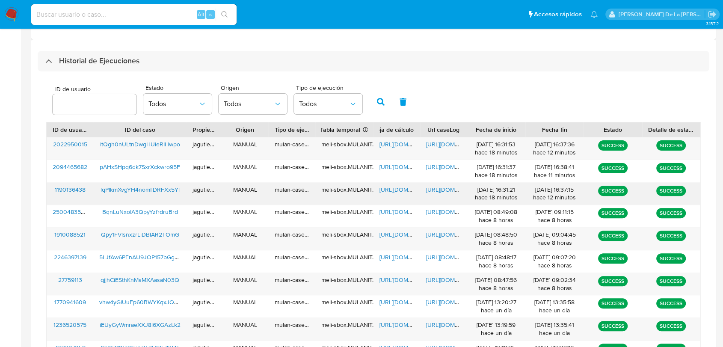
scroll to position [237, 0]
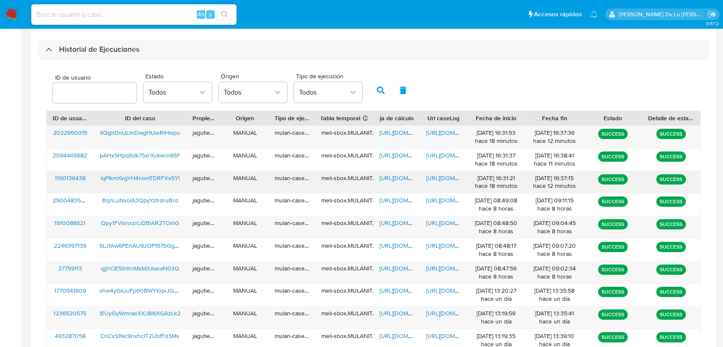
click at [401, 177] on span "https://docs.google.com/spreadsheets/d/1c3WPZr00ihL-VAqw7TXg2SLC1zBw6z5SL15h3B_…" at bounding box center [408, 178] width 59 height 9
click at [447, 180] on span "https://docs.google.com/document/d/1_wPRFBa-ualugTGwE--Dx_VI71FUDGNf9Lqgo_5wb5M…" at bounding box center [455, 178] width 59 height 9
click at [157, 181] on span "lqPIkmXvgYH4nomTDRFXx5Yl" at bounding box center [139, 178] width 79 height 9
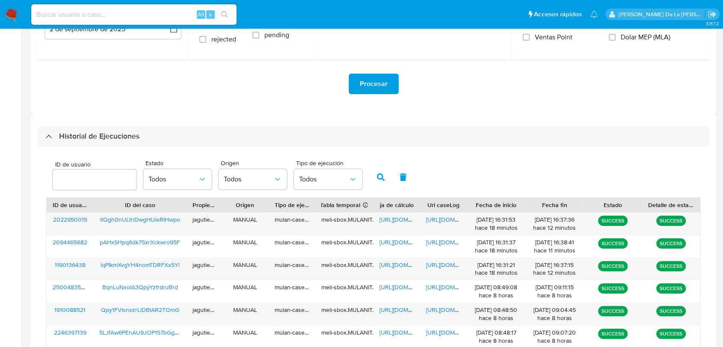
scroll to position [142, 0]
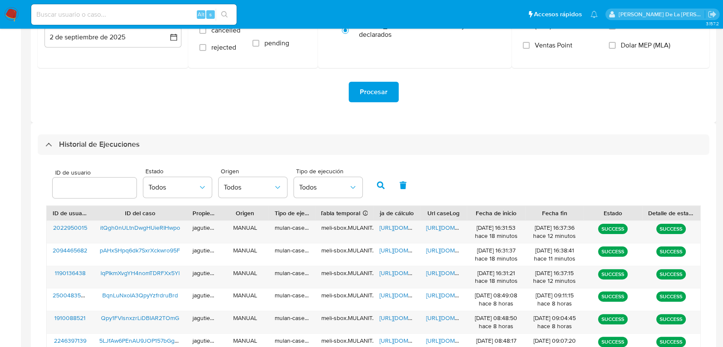
click at [9, 15] on img at bounding box center [11, 14] width 15 height 15
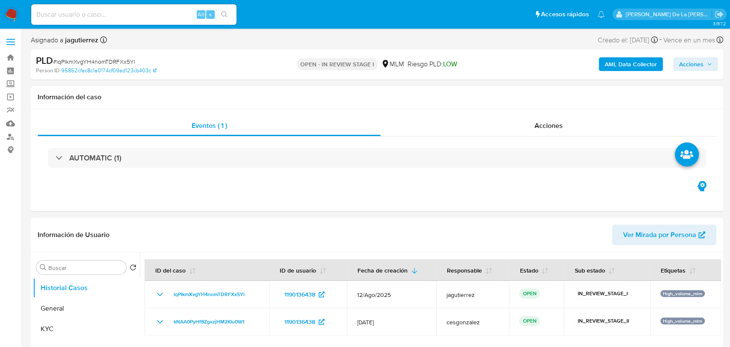
select select "10"
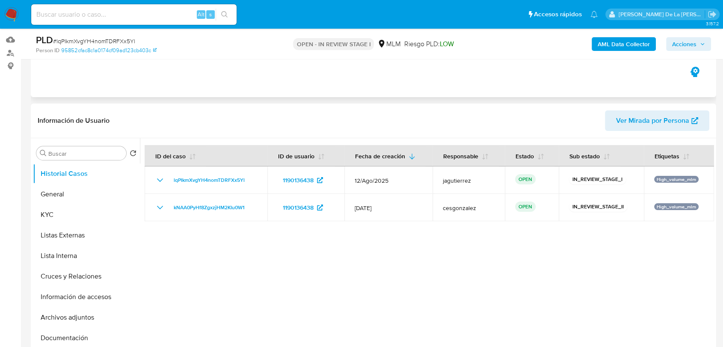
scroll to position [95, 0]
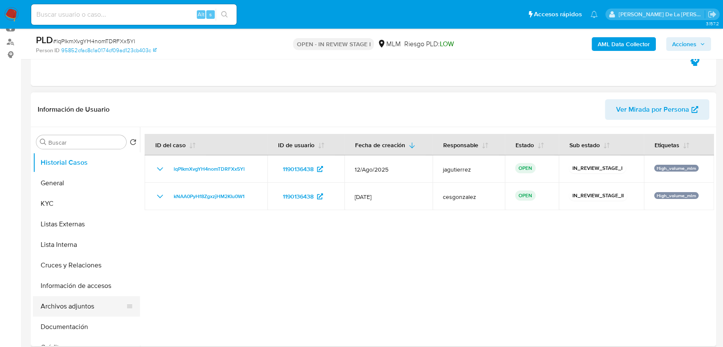
click at [91, 303] on button "Archivos adjuntos" at bounding box center [83, 306] width 100 height 21
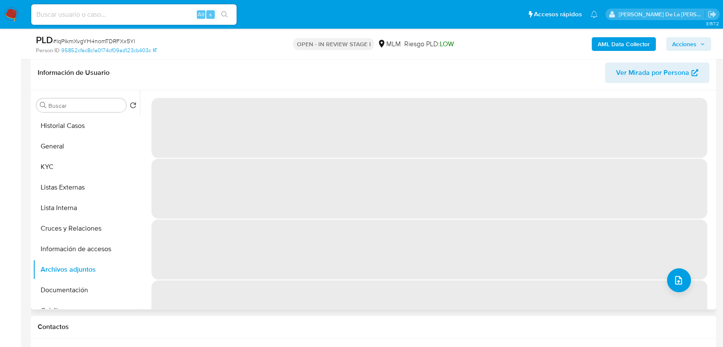
scroll to position [142, 0]
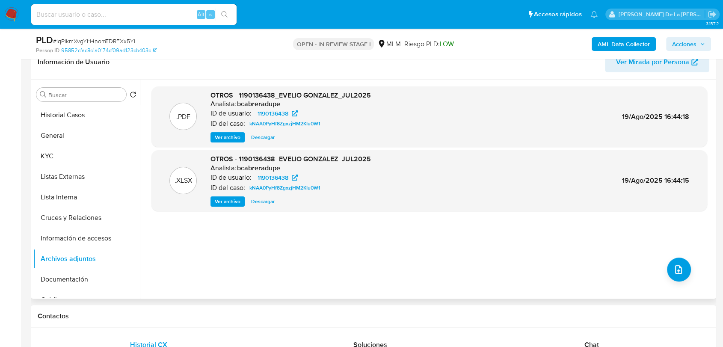
click at [220, 139] on span "Ver archivo" at bounding box center [228, 137] width 26 height 9
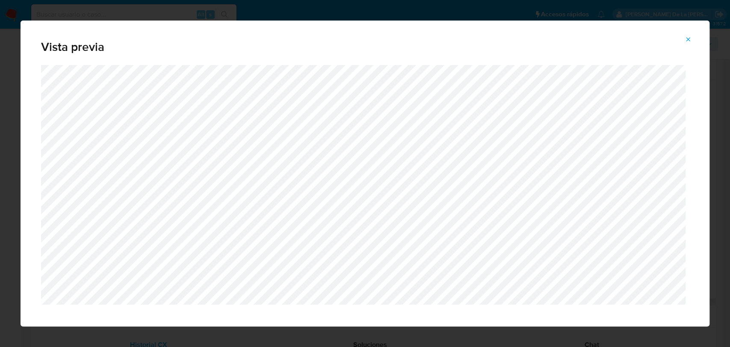
click at [9, 79] on div "Vista previa" at bounding box center [365, 173] width 730 height 347
click at [688, 41] on icon "Attachment preview" at bounding box center [688, 39] width 7 height 7
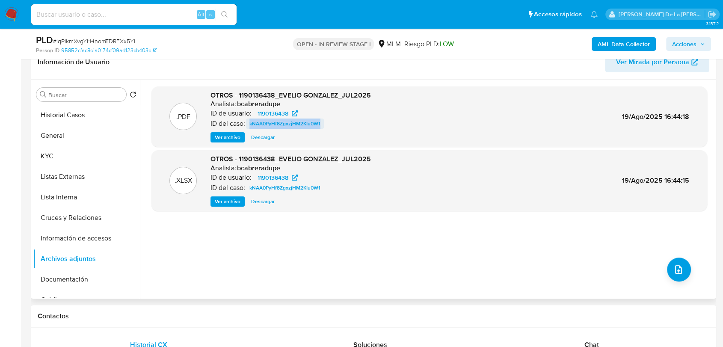
drag, startPoint x: 291, startPoint y: 125, endPoint x: 250, endPoint y: 126, distance: 41.1
click at [250, 126] on div "ID del caso: kNAA0PyHf8ZgxzjHM2KIu0W1" at bounding box center [290, 123] width 160 height 10
copy span "kNAA0PyHf8ZgxzjHM2KIu0W1"
click at [65, 127] on button "General" at bounding box center [83, 135] width 100 height 21
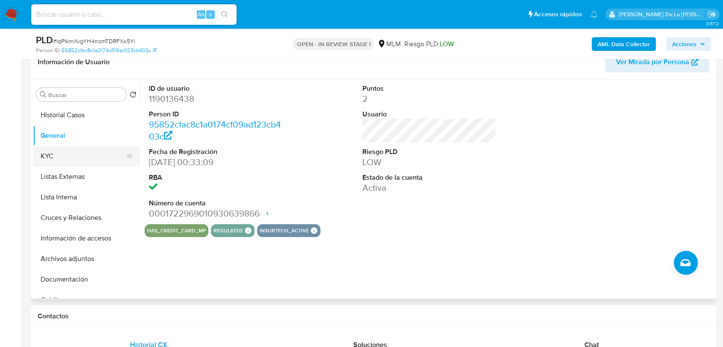
click at [73, 161] on button "KYC" at bounding box center [83, 156] width 100 height 21
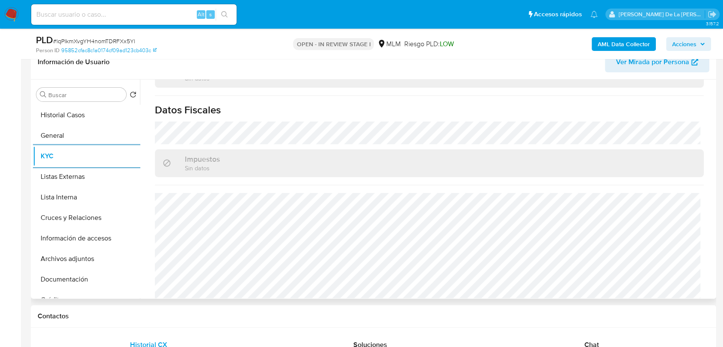
scroll to position [537, 0]
click at [100, 179] on button "Listas Externas" at bounding box center [83, 176] width 100 height 21
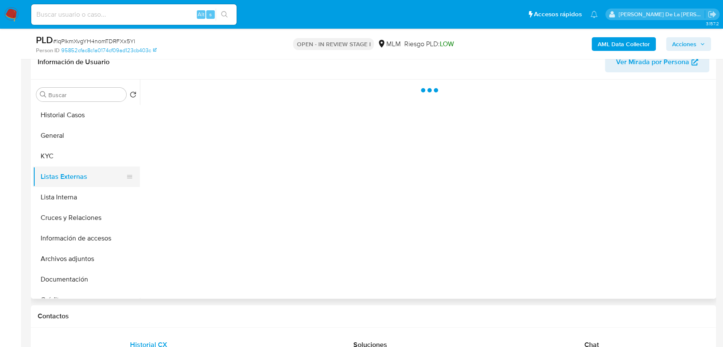
scroll to position [0, 0]
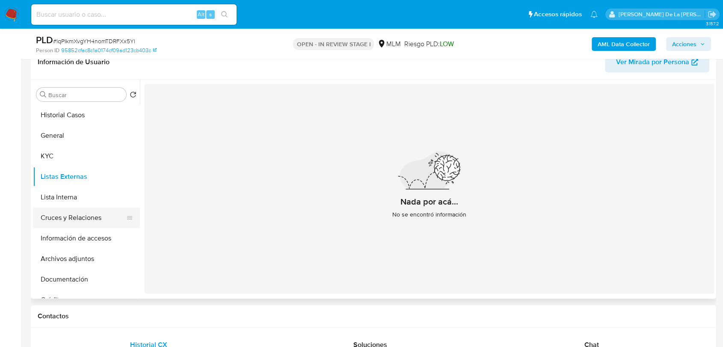
click at [92, 222] on button "Cruces y Relaciones" at bounding box center [83, 217] width 100 height 21
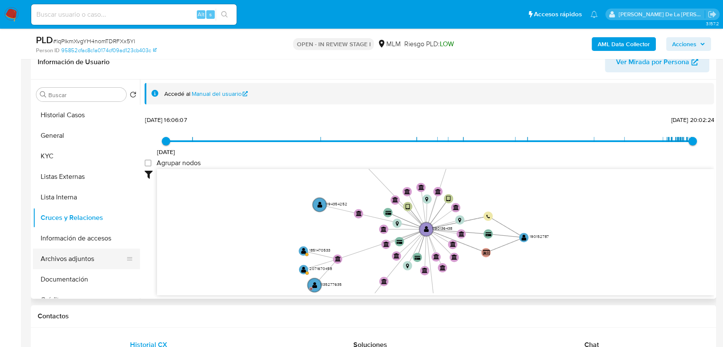
click at [92, 248] on button "Archivos adjuntos" at bounding box center [83, 258] width 100 height 21
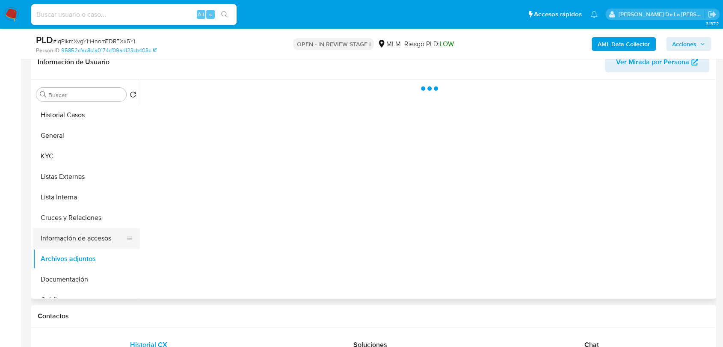
click at [96, 235] on button "Información de accesos" at bounding box center [83, 238] width 100 height 21
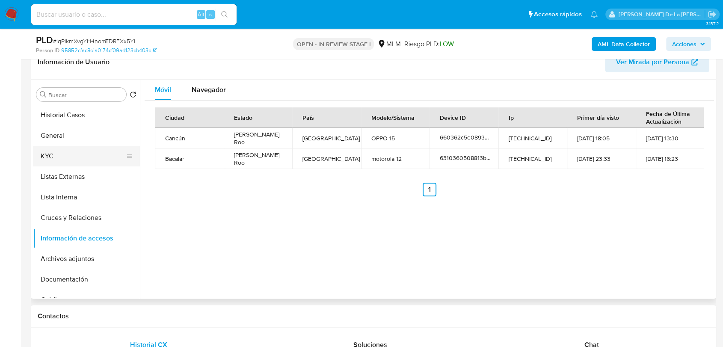
drag, startPoint x: 71, startPoint y: 156, endPoint x: 79, endPoint y: 155, distance: 7.7
click at [71, 156] on button "KYC" at bounding box center [83, 156] width 100 height 21
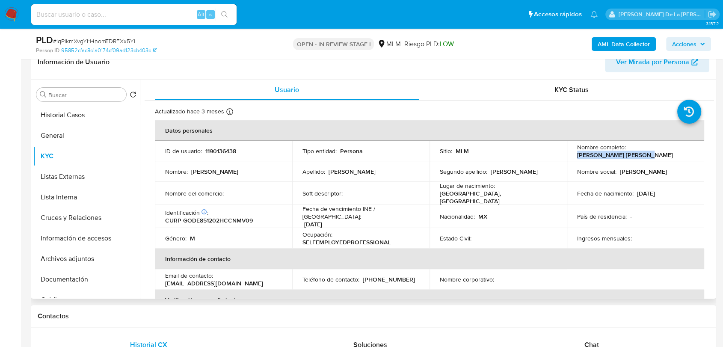
drag, startPoint x: 571, startPoint y: 155, endPoint x: 641, endPoint y: 158, distance: 70.6
click at [641, 158] on td "Nombre completo : Evelio Gonzalez Damian" at bounding box center [635, 151] width 137 height 21
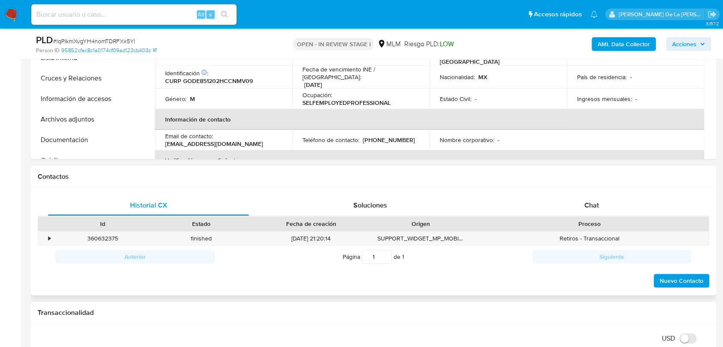
scroll to position [237, 0]
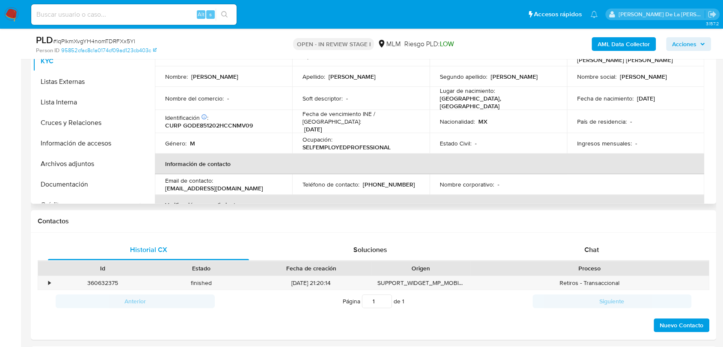
click at [304, 133] on td "Ocupación : SELFEMPLOYEDPROFESSIONAL" at bounding box center [360, 143] width 137 height 21
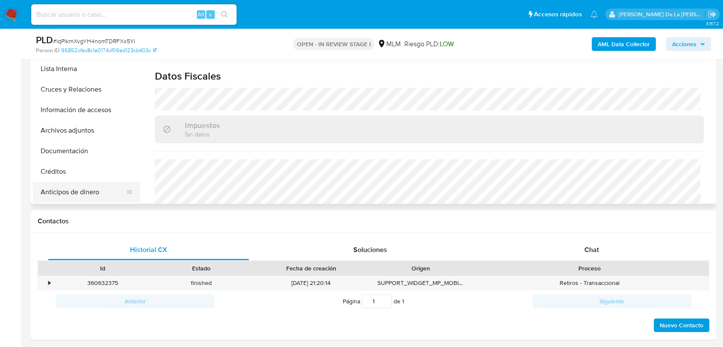
scroll to position [47, 0]
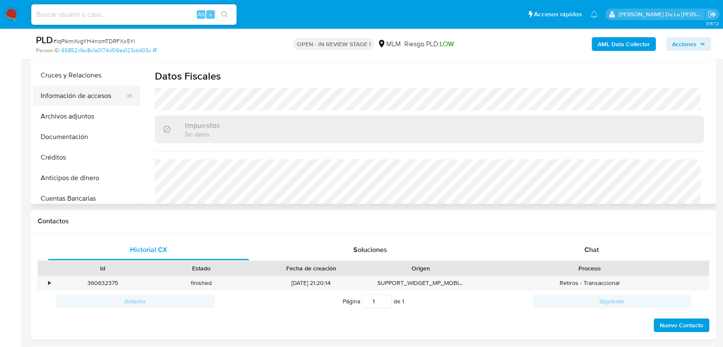
click at [95, 102] on button "Información de accesos" at bounding box center [83, 96] width 100 height 21
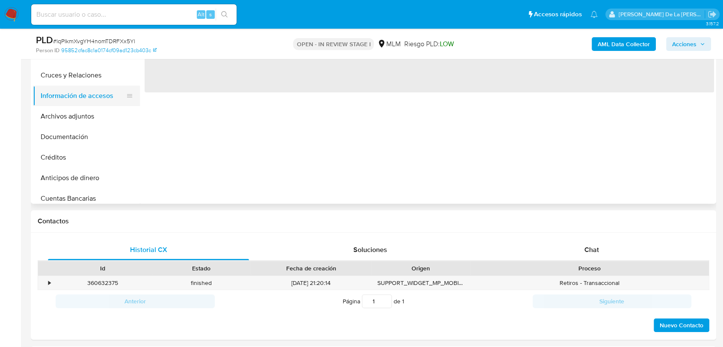
scroll to position [0, 0]
click at [81, 177] on button "Anticipos de dinero" at bounding box center [83, 178] width 100 height 21
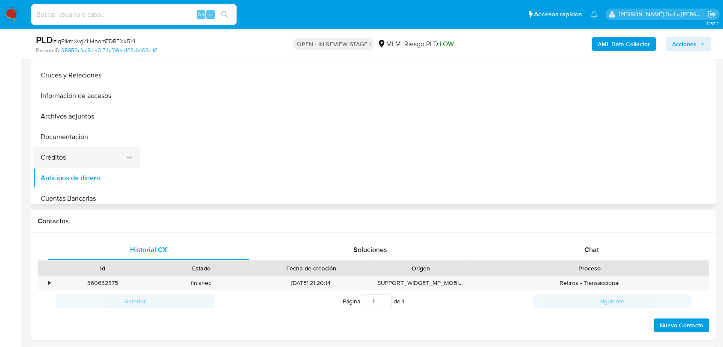
click at [93, 153] on button "Créditos" at bounding box center [83, 157] width 100 height 21
click at [106, 139] on button "Documentación" at bounding box center [83, 137] width 100 height 21
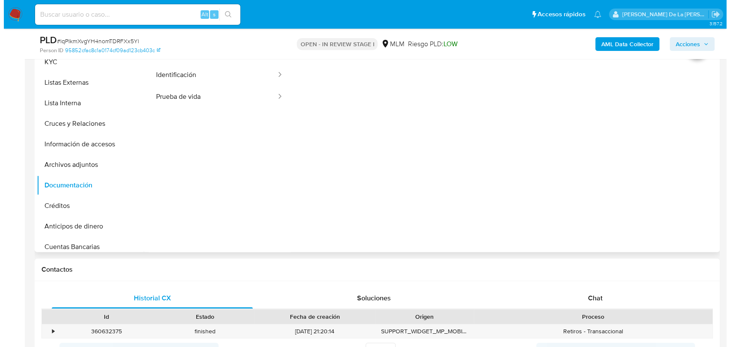
scroll to position [142, 0]
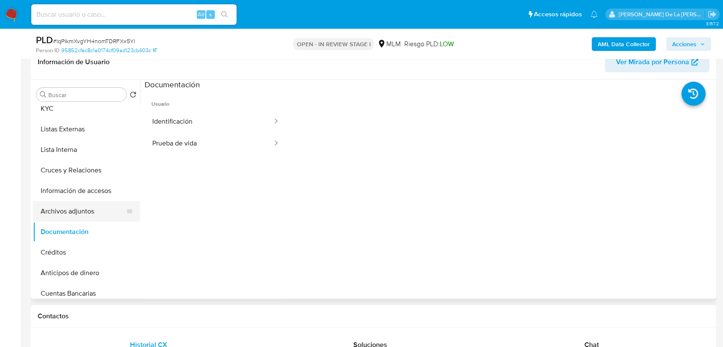
click at [74, 209] on button "Archivos adjuntos" at bounding box center [83, 211] width 100 height 21
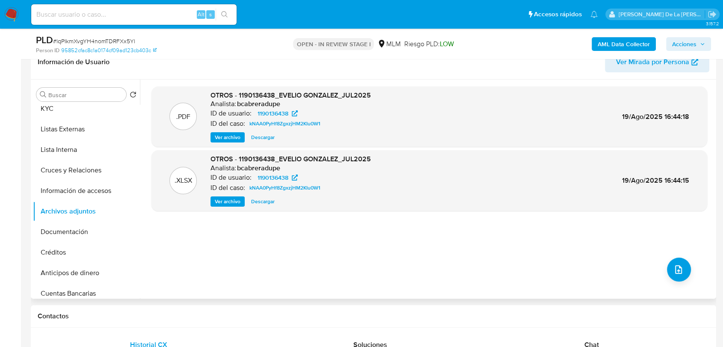
click at [691, 269] on div ".PDF OTROS - 1190136438_EVELIO GONZALEZ_JUL2025 Analista: bcabreradupe ID de us…" at bounding box center [428, 188] width 555 height 205
click at [676, 268] on icon "upload-file" at bounding box center [678, 269] width 7 height 9
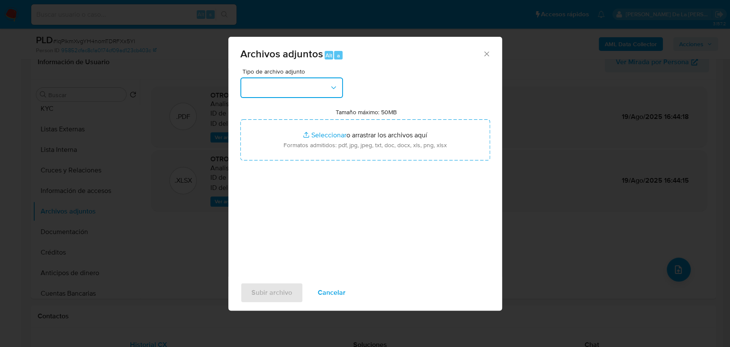
click at [316, 90] on button "button" at bounding box center [291, 87] width 103 height 21
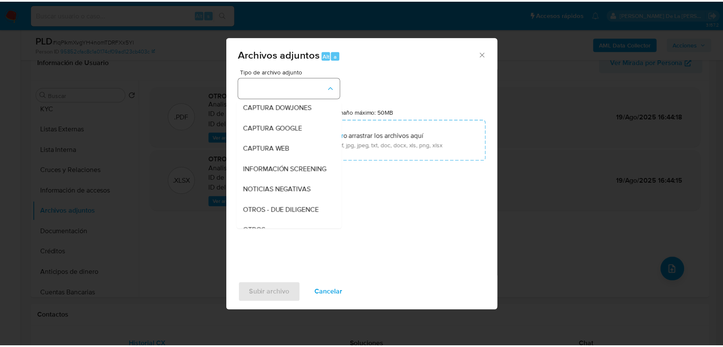
scroll to position [44, 0]
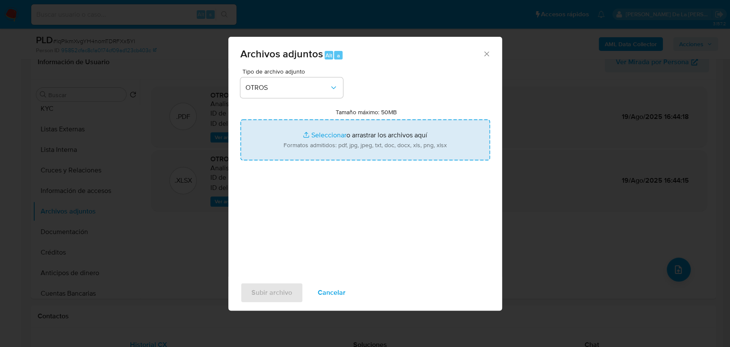
type input "C:\fakepath\1190136438_EVELIO GONZALEZ DAMIAN_AGO2025.pdf"
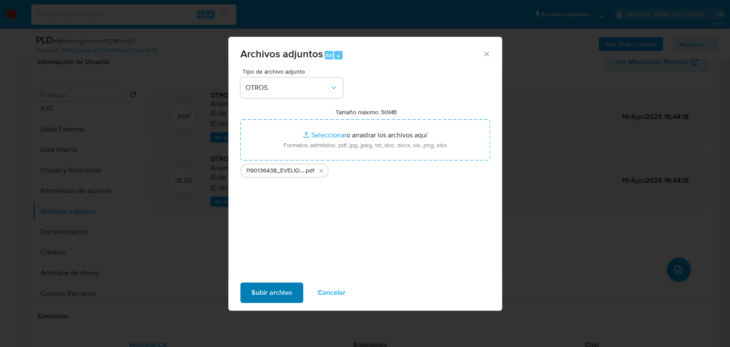
click at [281, 279] on div "Subir archivo Cancelar" at bounding box center [365, 292] width 274 height 32
click at [275, 289] on span "Subir archivo" at bounding box center [271, 292] width 41 height 19
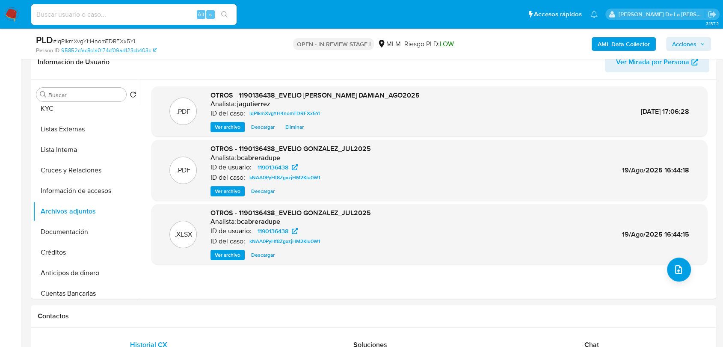
click at [690, 47] on span "Acciones" at bounding box center [684, 44] width 24 height 14
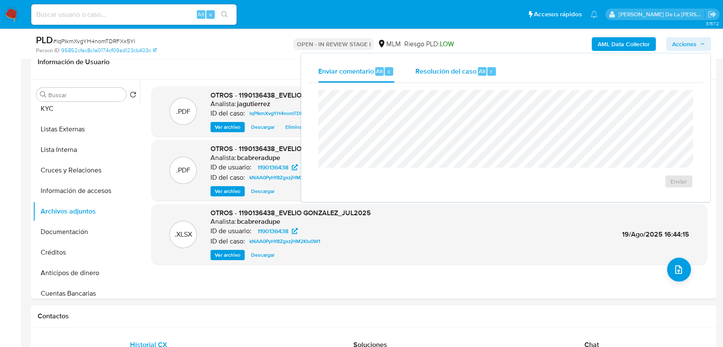
click at [441, 81] on div "Resolución del caso Alt r" at bounding box center [456, 71] width 82 height 22
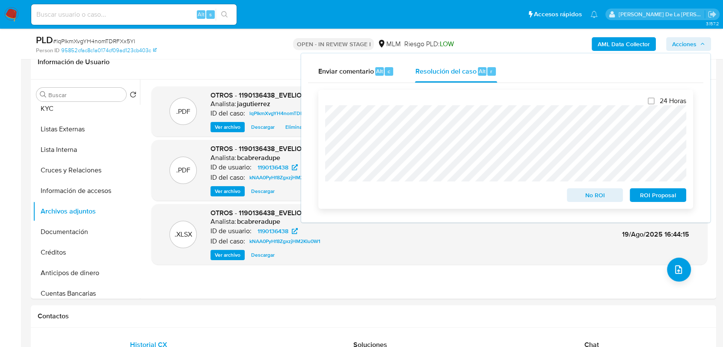
click at [588, 198] on span "No ROI" at bounding box center [595, 195] width 44 height 12
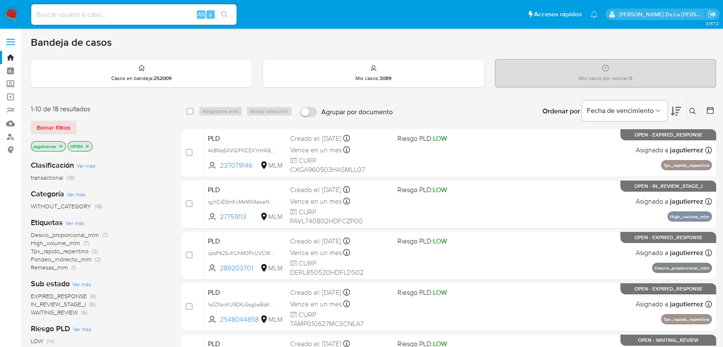
click at [43, 304] on span "IN_REVIEW_STAGE_I" at bounding box center [58, 304] width 55 height 9
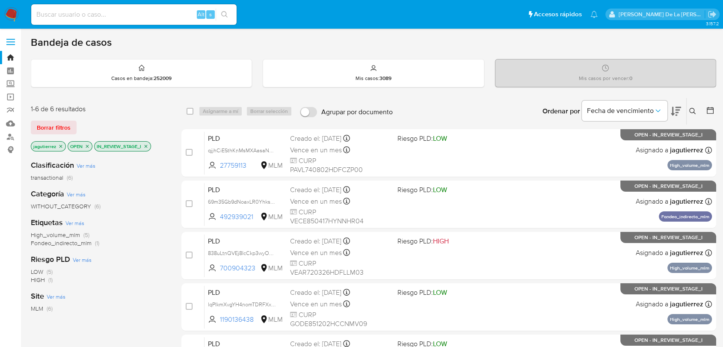
click at [53, 234] on span "High_volume_mlm" at bounding box center [55, 234] width 49 height 9
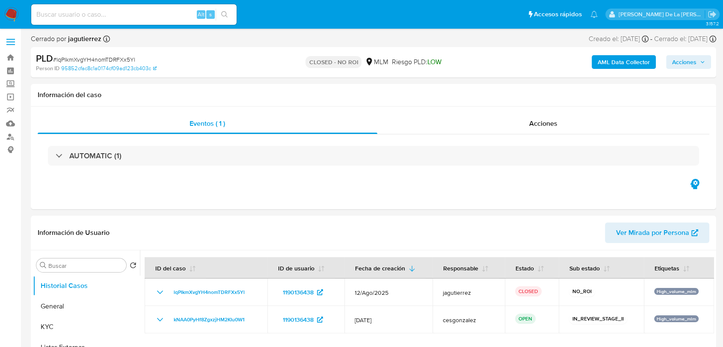
select select "10"
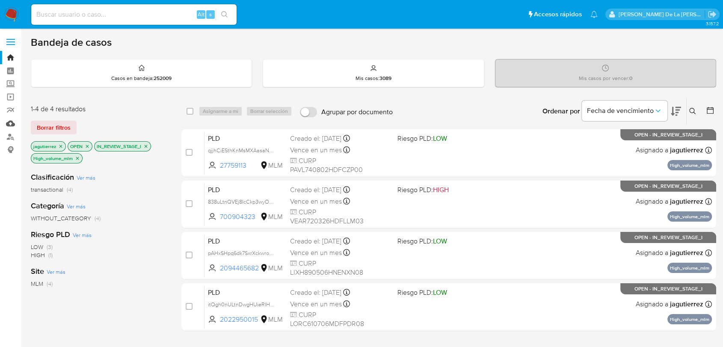
click at [9, 124] on link "Mulan" at bounding box center [51, 123] width 102 height 13
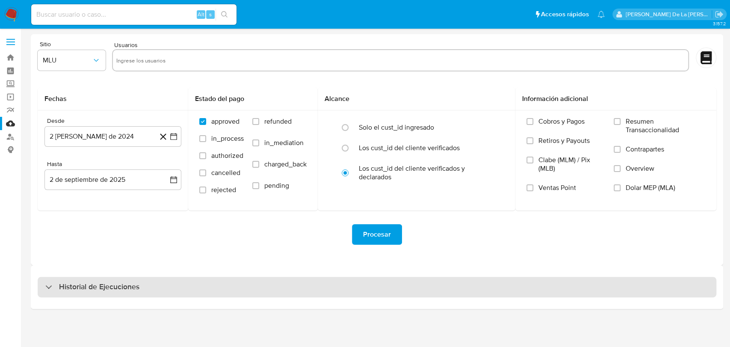
click at [70, 295] on div "Historial de Ejecuciones" at bounding box center [377, 287] width 679 height 21
select select "10"
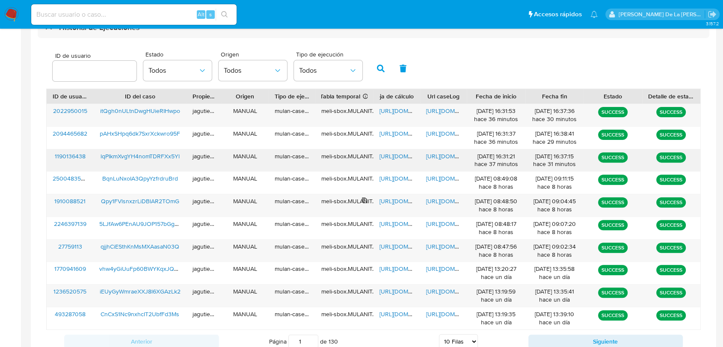
scroll to position [243, 0]
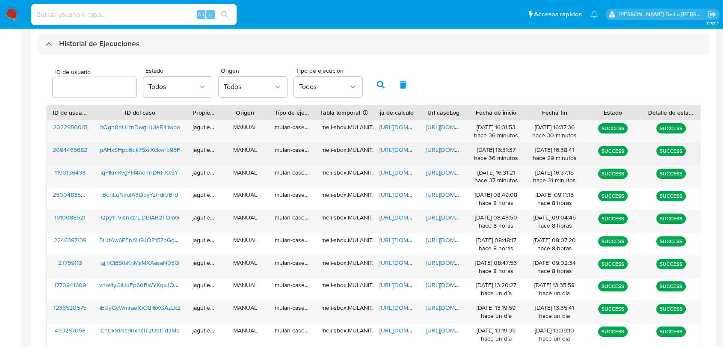
click at [159, 151] on span "pAHxSHpq6dk7SxrXckwro95F" at bounding box center [140, 149] width 80 height 9
click at [390, 151] on span "https://docs.google.com/spreadsheets/d/1RVhxmElsN5Xekb5zw9SWeP7JJmzqeIKk1Rb14YX…" at bounding box center [408, 149] width 59 height 9
click at [439, 151] on span "https://docs.google.com/document/d/1jVnv64V8anv98ArZGmqGHR-9VCJhcamZHWyYlj7Zd0g…" at bounding box center [455, 149] width 59 height 9
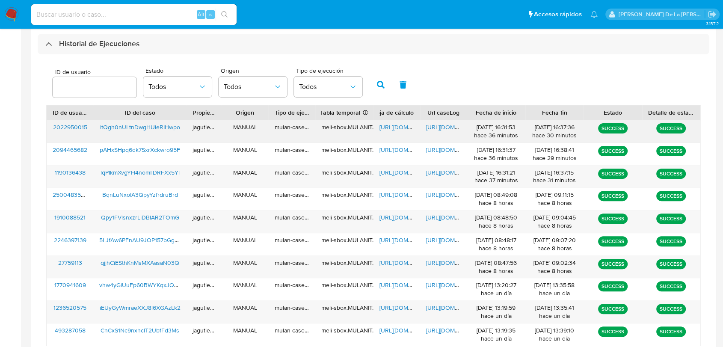
click at [120, 130] on span "itQgh0nULtnDwgHUieRIHwpo" at bounding box center [140, 127] width 80 height 9
click at [409, 129] on span "https://docs.google.com/spreadsheets/d/1nN1sadTQINqd4RrsK6n30gyMsK1IYzlOo-yu7S0…" at bounding box center [408, 127] width 59 height 9
click at [443, 126] on span "https://docs.google.com/document/d/1_0neBQs0GSpttHBSWC2-H8W3sk3bU7Wvc7VZ7_yI61s…" at bounding box center [455, 127] width 59 height 9
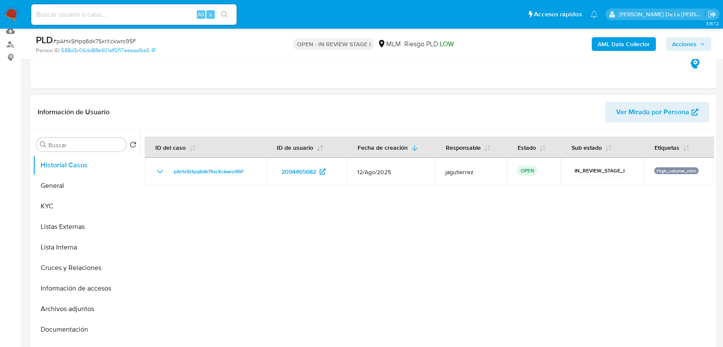
select select "10"
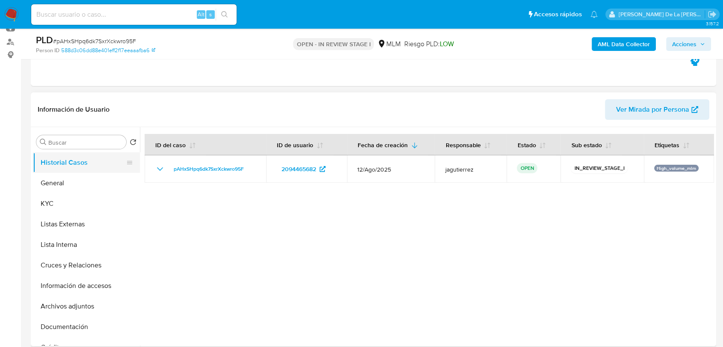
click at [74, 171] on button "Historial Casos" at bounding box center [83, 162] width 100 height 21
click at [71, 179] on button "General" at bounding box center [83, 183] width 100 height 21
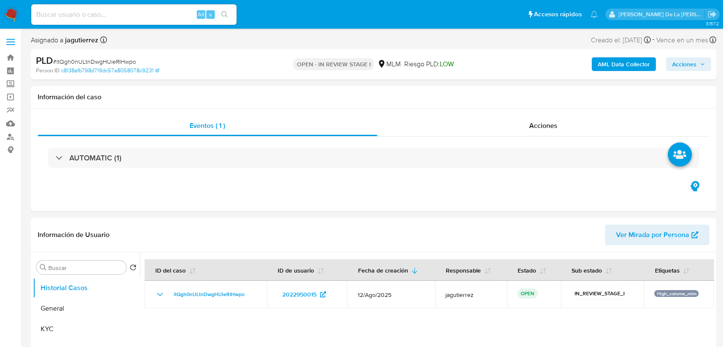
select select "10"
click at [609, 69] on b "AML Data Collector" at bounding box center [623, 64] width 52 height 14
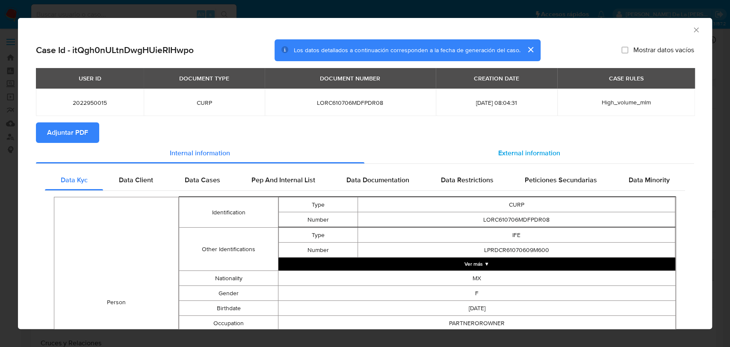
click at [520, 138] on section "Adjuntar PDF" at bounding box center [365, 132] width 658 height 21
click at [511, 155] on span "External information" at bounding box center [529, 153] width 62 height 10
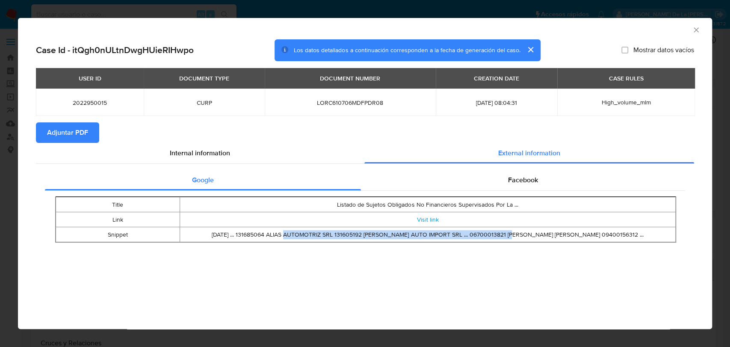
drag, startPoint x: 266, startPoint y: 238, endPoint x: 489, endPoint y: 238, distance: 222.8
click at [489, 238] on td "Apr 28, 2025 ... 131685064 ALIAS AUTOMOTRIZ SRL 131605192 ALICE AUTO IMPORT SRL…" at bounding box center [428, 234] width 496 height 15
click at [424, 216] on link "Visit link" at bounding box center [427, 219] width 22 height 9
click at [693, 33] on icon "Cerrar ventana" at bounding box center [696, 30] width 9 height 9
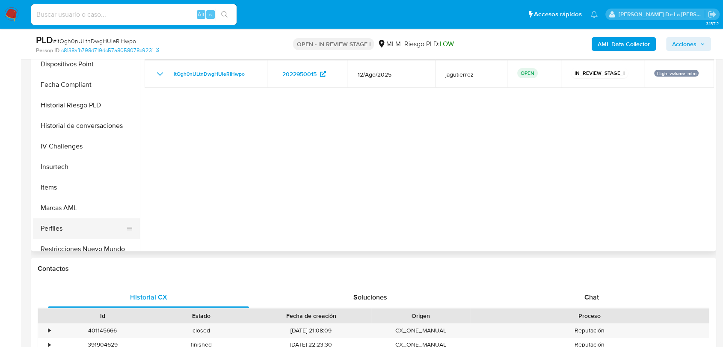
scroll to position [332, 0]
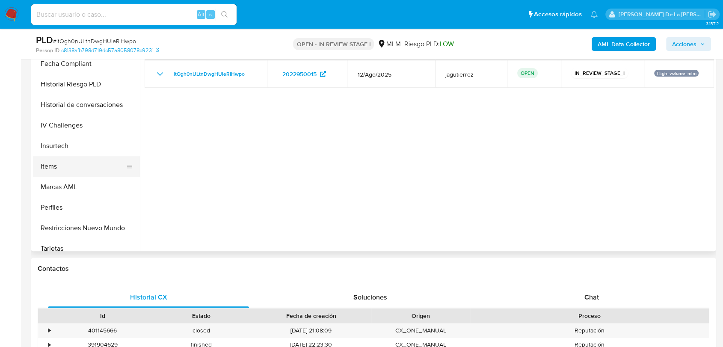
click at [64, 156] on button "Items" at bounding box center [83, 166] width 100 height 21
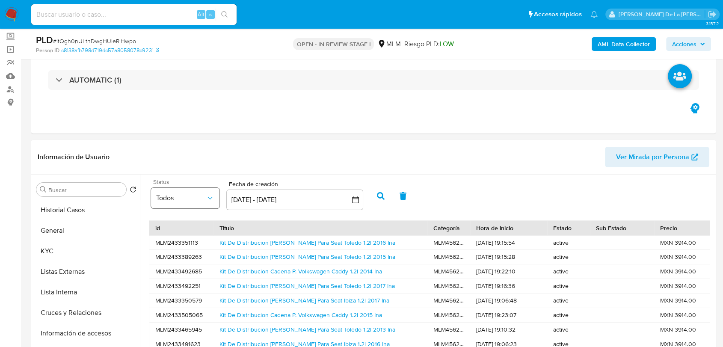
scroll to position [1, 0]
click at [86, 332] on button "Información de accesos" at bounding box center [83, 333] width 100 height 21
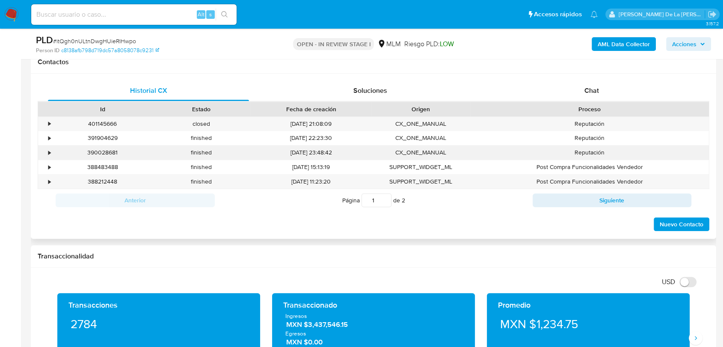
scroll to position [380, 0]
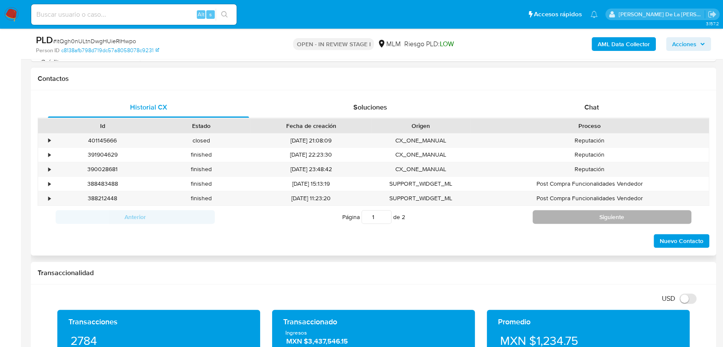
click at [576, 213] on button "Siguiente" at bounding box center [611, 217] width 159 height 14
type input "2"
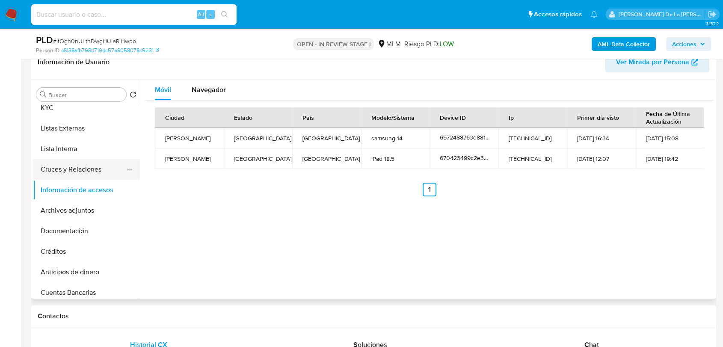
scroll to position [0, 0]
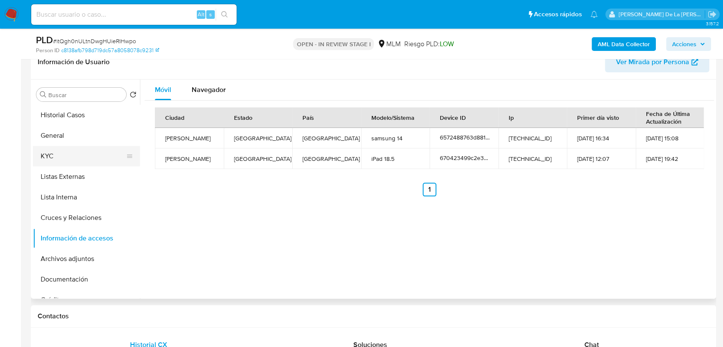
click at [84, 163] on button "KYC" at bounding box center [83, 156] width 100 height 21
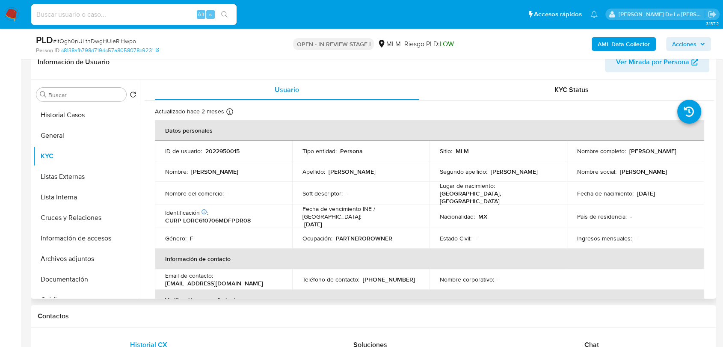
drag, startPoint x: 609, startPoint y: 158, endPoint x: 669, endPoint y: 155, distance: 59.9
click at [669, 155] on div "Nombre completo : Carmen Maricela Lopez Rodriguez" at bounding box center [635, 151] width 117 height 8
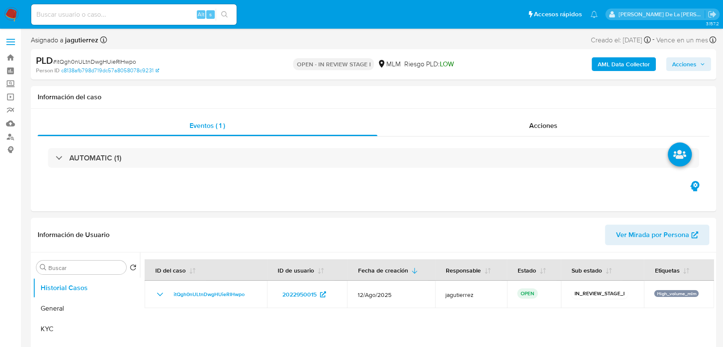
select select "10"
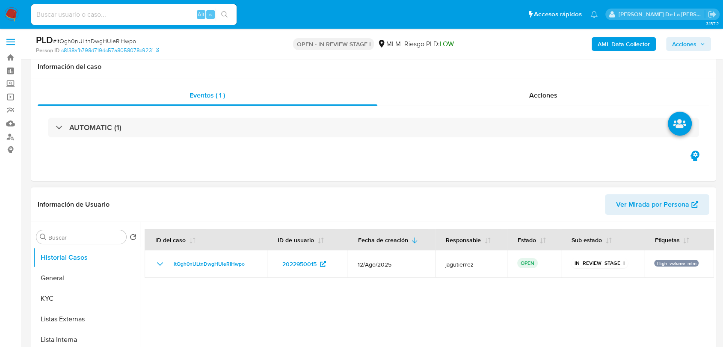
scroll to position [95, 0]
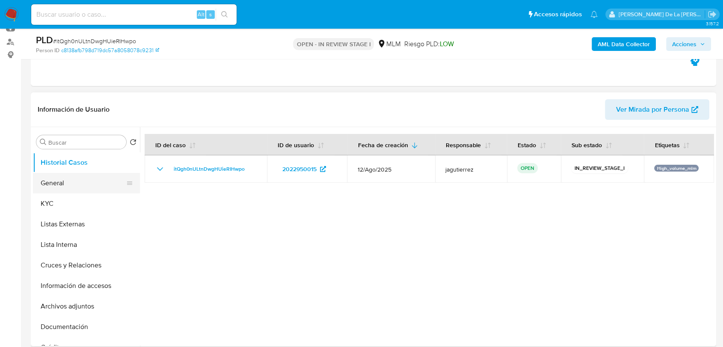
click at [89, 187] on button "General" at bounding box center [83, 183] width 100 height 21
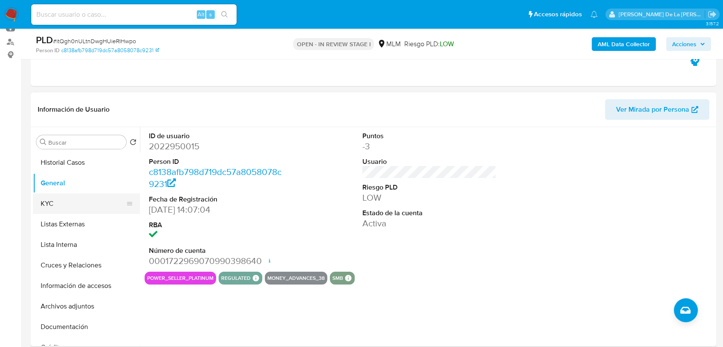
click at [69, 208] on button "KYC" at bounding box center [83, 203] width 100 height 21
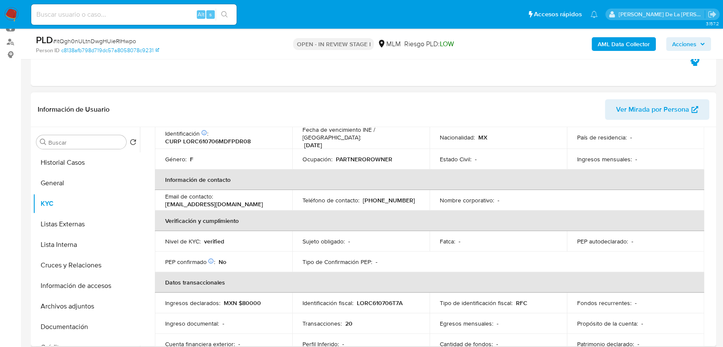
scroll to position [142, 0]
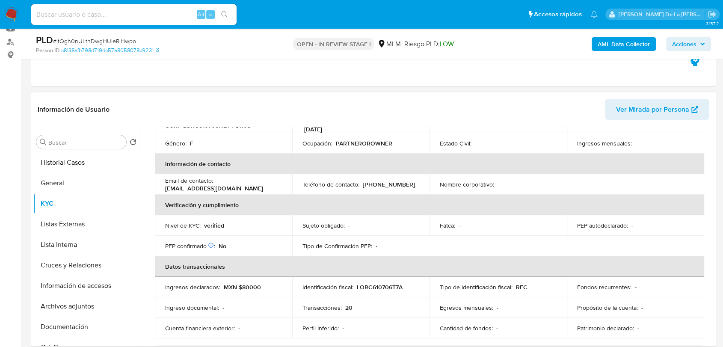
click at [164, 181] on td "Email de contacto : rallyautopartesmp@gmail.com" at bounding box center [223, 184] width 137 height 21
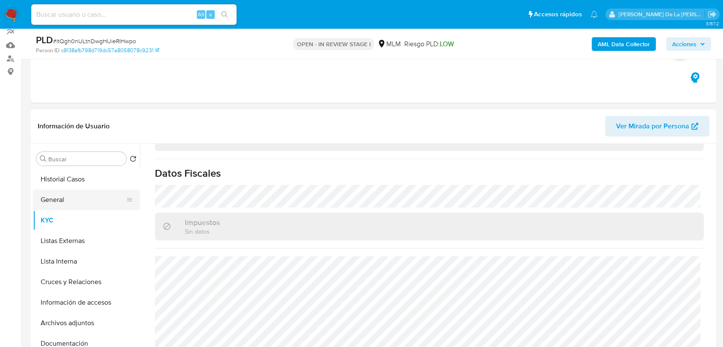
scroll to position [95, 0]
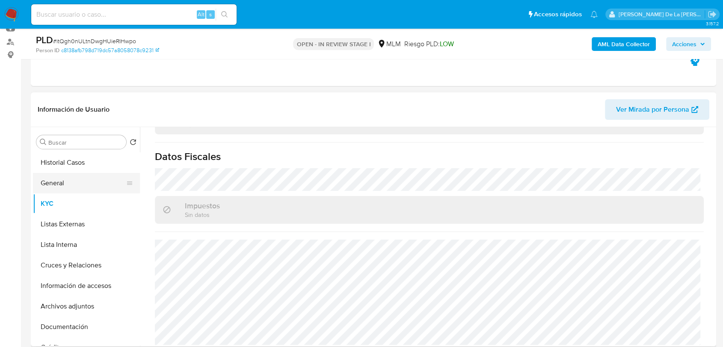
click at [69, 192] on button "General" at bounding box center [83, 183] width 100 height 21
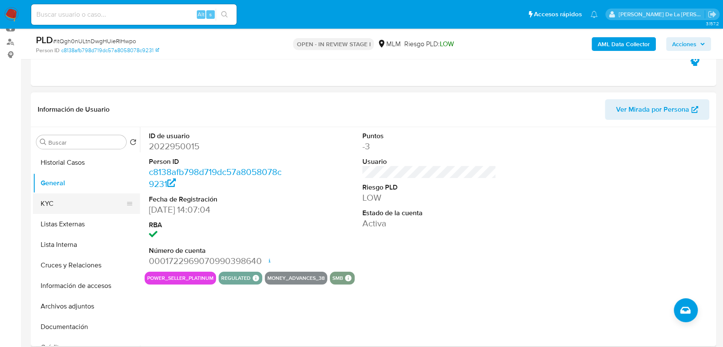
click at [71, 203] on button "KYC" at bounding box center [83, 203] width 100 height 21
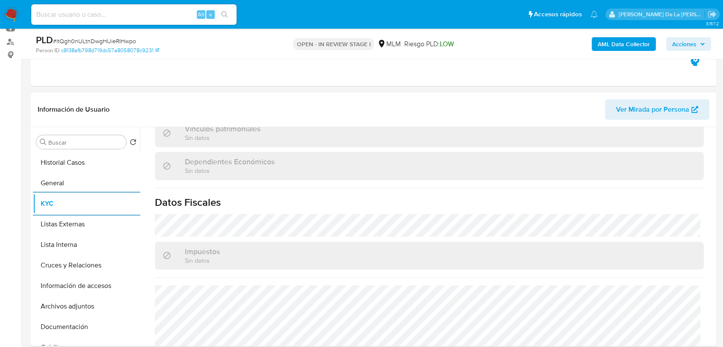
scroll to position [523, 0]
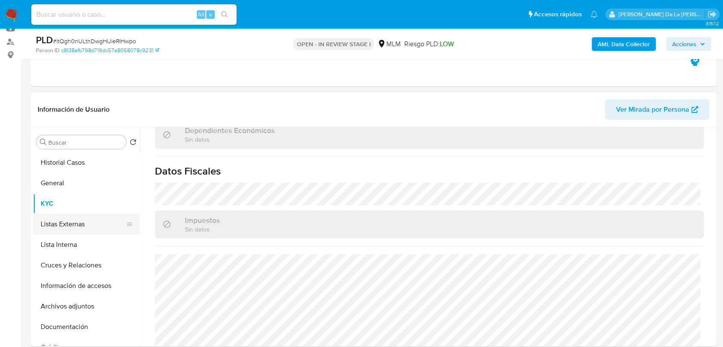
click at [67, 229] on button "Listas Externas" at bounding box center [83, 224] width 100 height 21
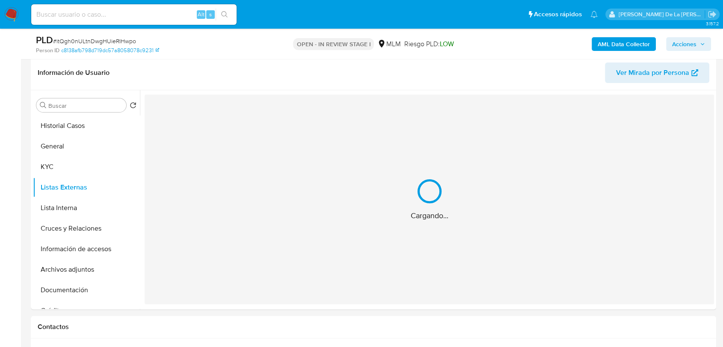
scroll to position [142, 0]
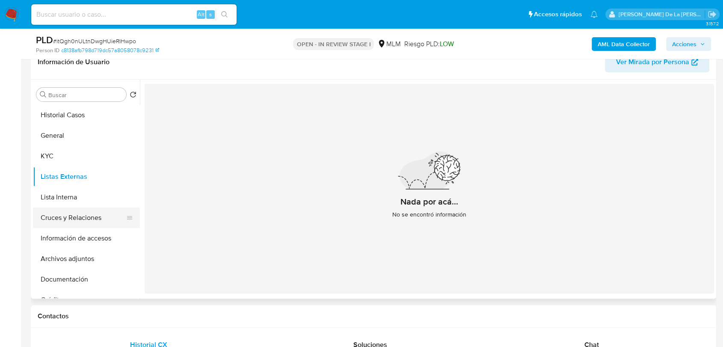
click at [94, 213] on button "Cruces y Relaciones" at bounding box center [83, 217] width 100 height 21
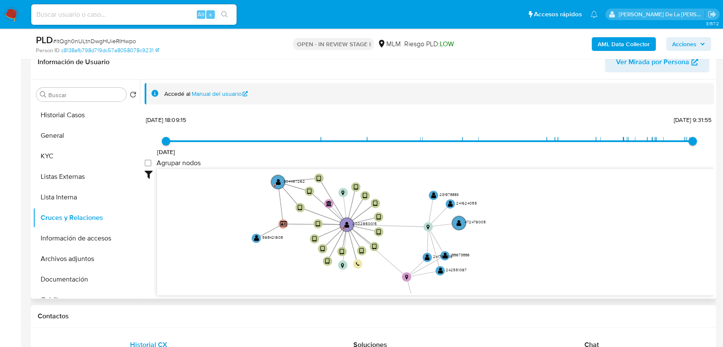
drag, startPoint x: 299, startPoint y: 257, endPoint x: 306, endPoint y: 288, distance: 31.4
click at [303, 289] on icon "user-2022950015  2022950015 D device-689caf098b9d49cffa772125  device-686eb16…" at bounding box center [435, 231] width 557 height 124
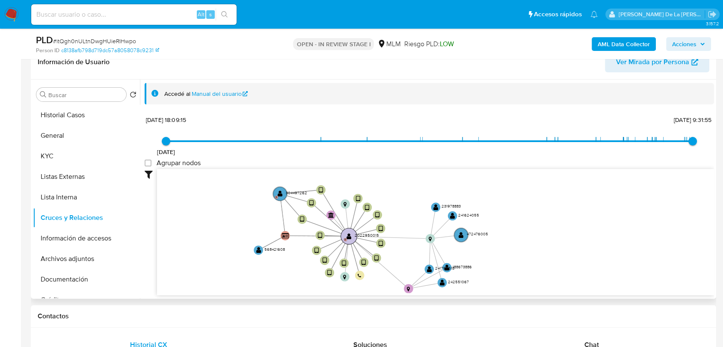
click at [347, 233] on text "" at bounding box center [348, 236] width 5 height 6
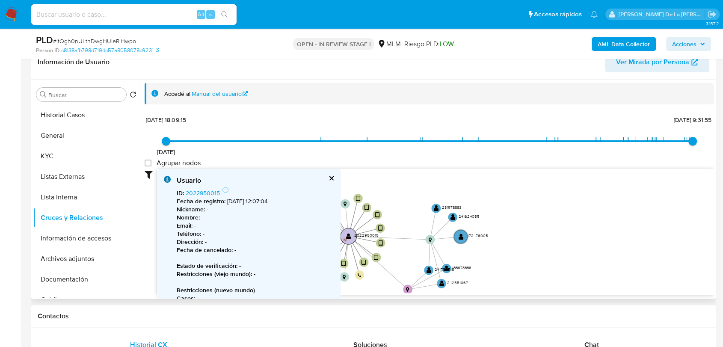
click at [347, 233] on text "" at bounding box center [348, 236] width 5 height 6
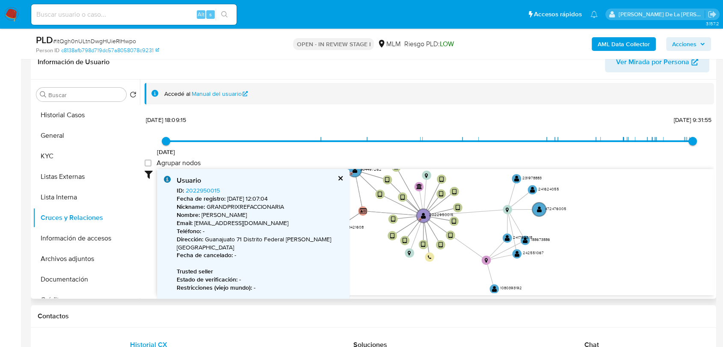
drag, startPoint x: 524, startPoint y: 227, endPoint x: 617, endPoint y: 196, distance: 98.4
click at [604, 196] on icon "user-2022950015  2022950015 D device-689caf098b9d49cffa772125  device-686eb16…" at bounding box center [435, 231] width 557 height 124
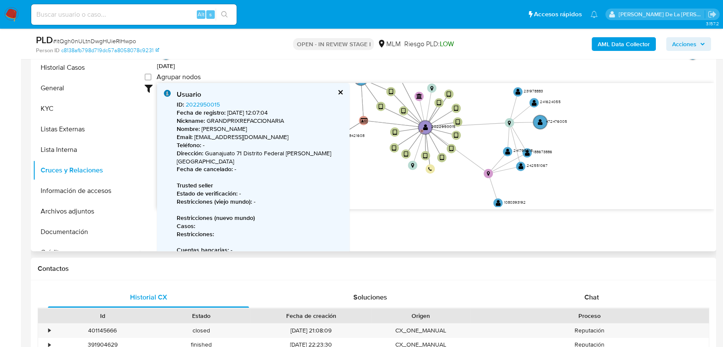
scroll to position [0, 0]
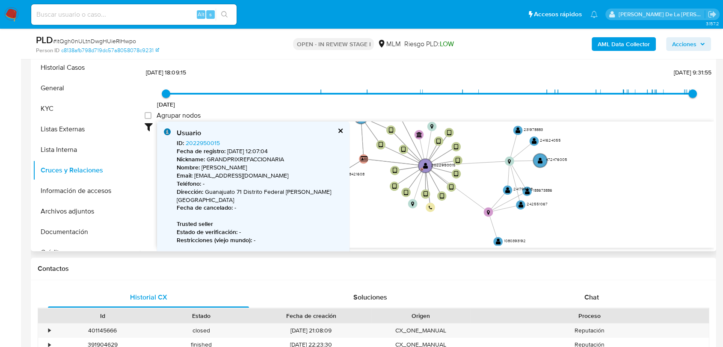
click at [342, 126] on div "Usuario ID : 2022950015 Fecha de registro : 7/10/2024, 12:07:04 Nickname : GRAN…" at bounding box center [253, 230] width 192 height 219
click at [342, 131] on button "cerrar" at bounding box center [340, 131] width 6 height 6
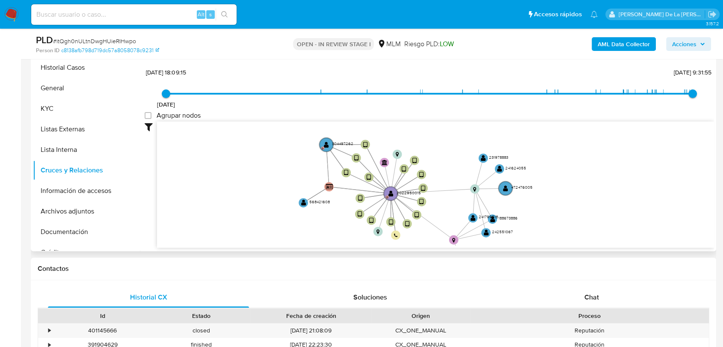
drag, startPoint x: 331, startPoint y: 150, endPoint x: 289, endPoint y: 178, distance: 50.9
click at [296, 177] on icon "user-2022950015  2022950015 D device-689caf098b9d49cffa772125  device-686eb16…" at bounding box center [435, 183] width 557 height 124
click at [93, 193] on button "Información de accesos" at bounding box center [83, 190] width 100 height 21
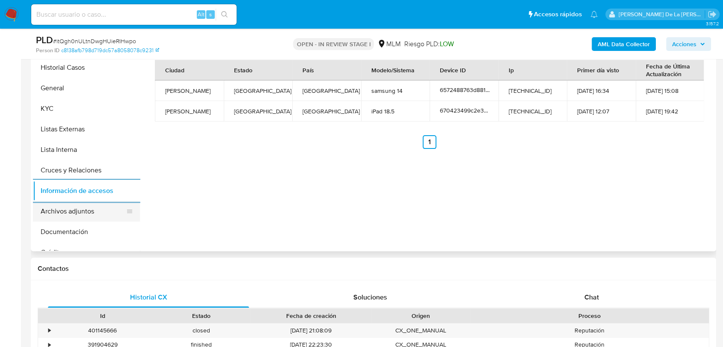
click at [89, 203] on button "Archivos adjuntos" at bounding box center [83, 211] width 100 height 21
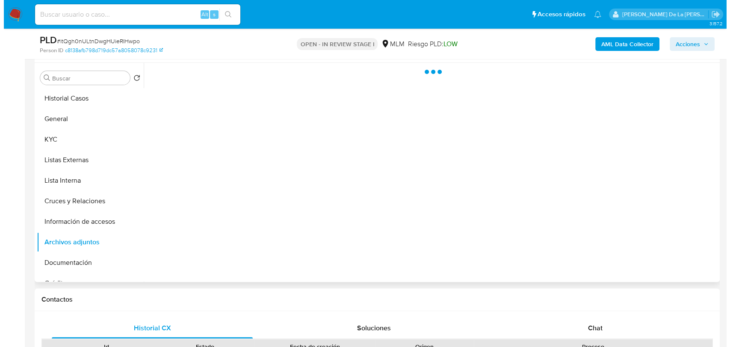
scroll to position [142, 0]
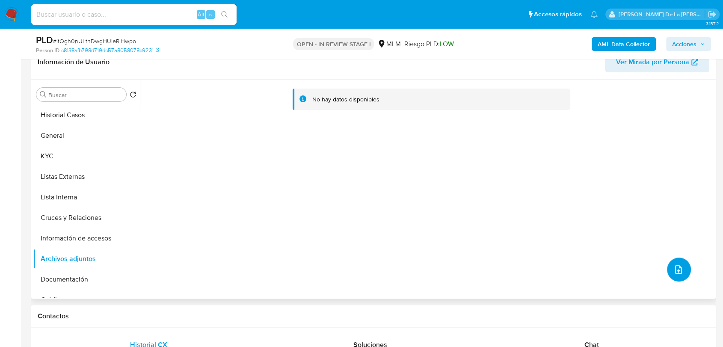
click at [667, 265] on button "upload-file" at bounding box center [679, 269] width 24 height 24
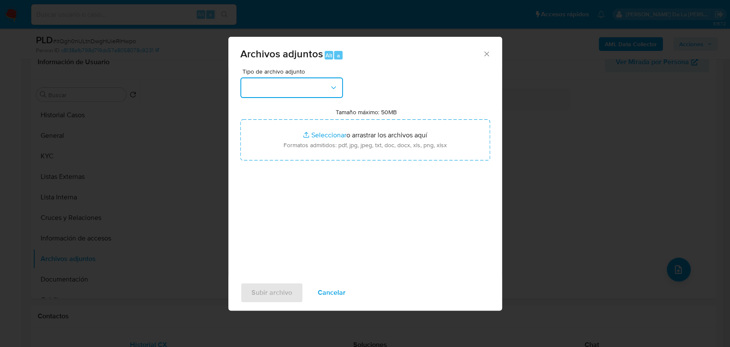
click at [311, 94] on button "button" at bounding box center [291, 87] width 103 height 21
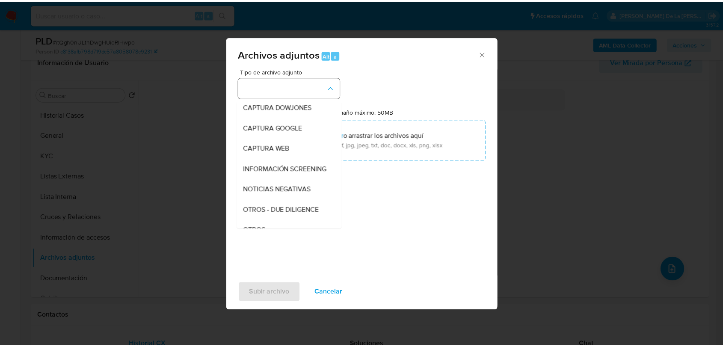
scroll to position [44, 0]
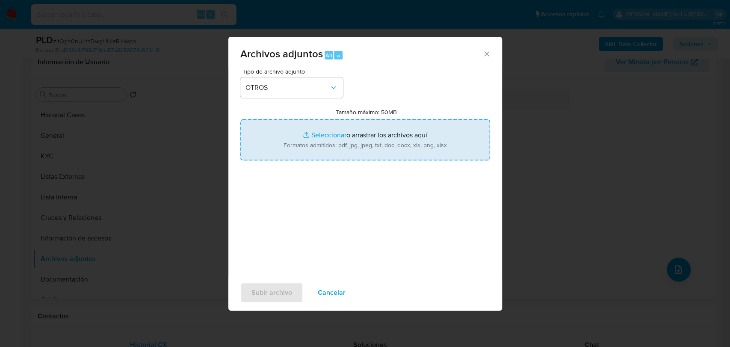
type input "C:\fakepath\2022950015_CARMEN MARICELA LOPEZ RODRIGUEZ_AGO2025.pdf"
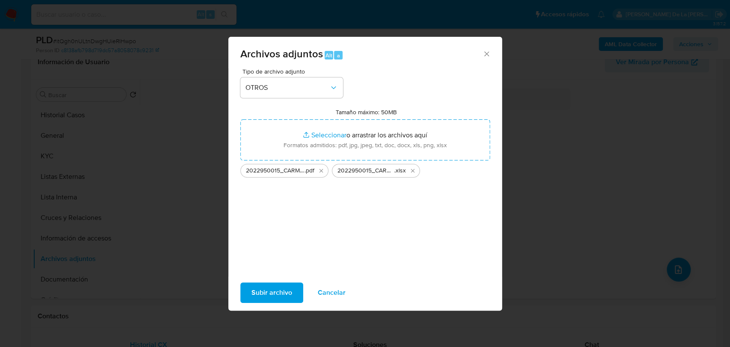
click at [261, 295] on span "Subir archivo" at bounding box center [271, 292] width 41 height 19
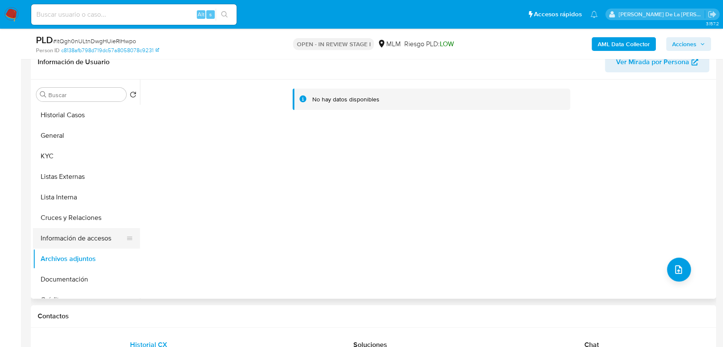
click at [53, 228] on button "Información de accesos" at bounding box center [83, 238] width 100 height 21
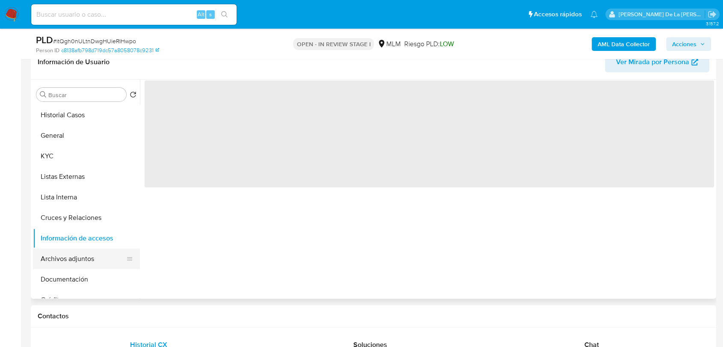
click at [55, 248] on button "Archivos adjuntos" at bounding box center [83, 258] width 100 height 21
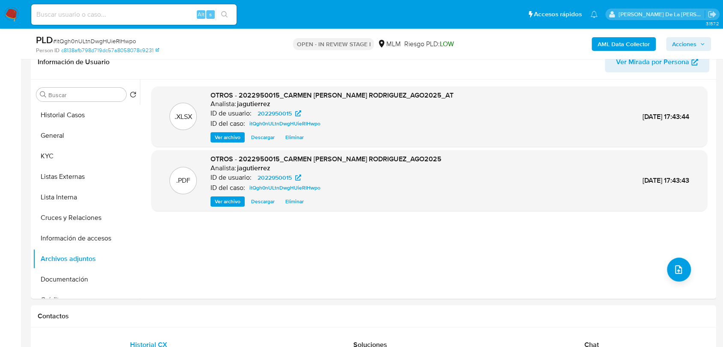
click at [688, 45] on span "Acciones" at bounding box center [684, 44] width 24 height 14
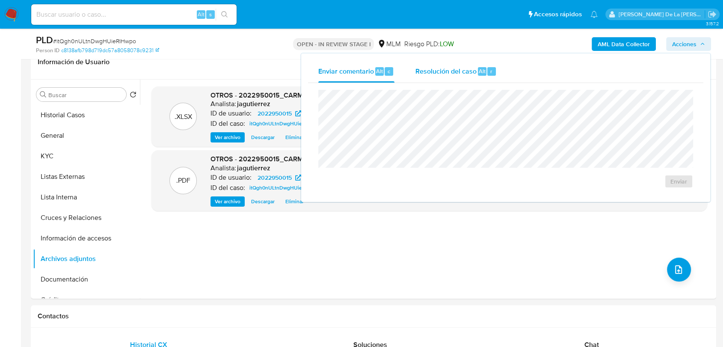
click at [455, 82] on div "Resolución del caso Alt r" at bounding box center [456, 71] width 82 height 22
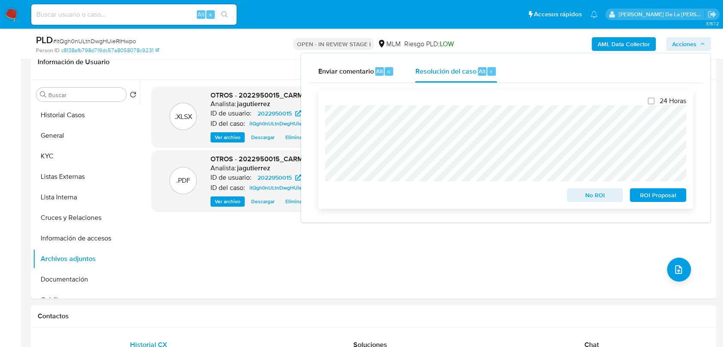
drag, startPoint x: 603, startPoint y: 194, endPoint x: 580, endPoint y: 191, distance: 22.9
click at [602, 194] on span "No ROI" at bounding box center [595, 195] width 44 height 12
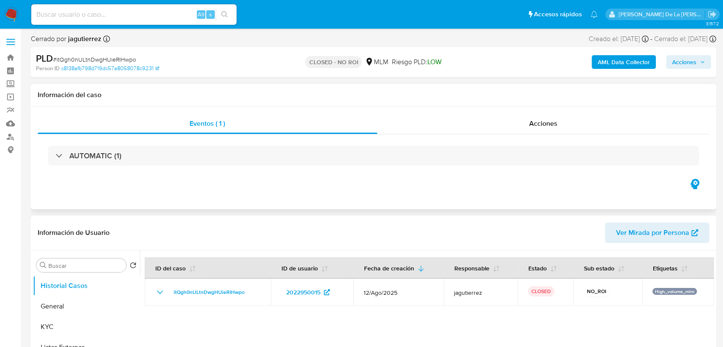
select select "10"
click at [7, 121] on link "Mulan" at bounding box center [51, 123] width 102 height 13
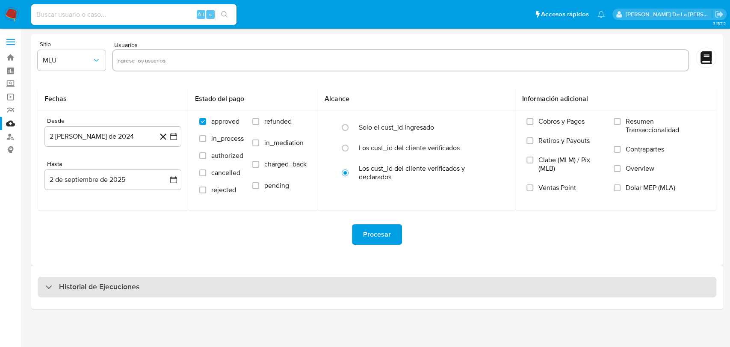
drag, startPoint x: 43, startPoint y: 284, endPoint x: 56, endPoint y: 283, distance: 13.4
click at [43, 284] on div "Historial de Ejecuciones" at bounding box center [377, 287] width 679 height 21
select select "10"
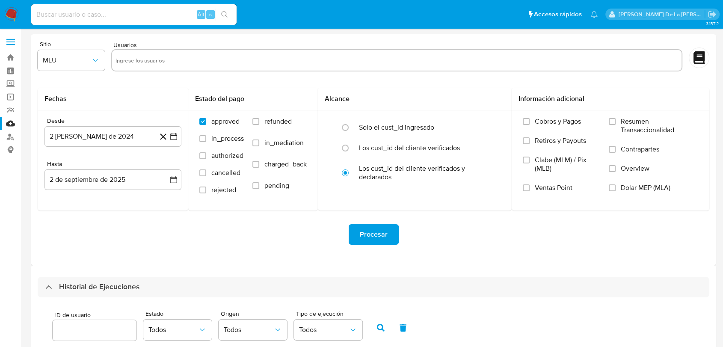
scroll to position [190, 0]
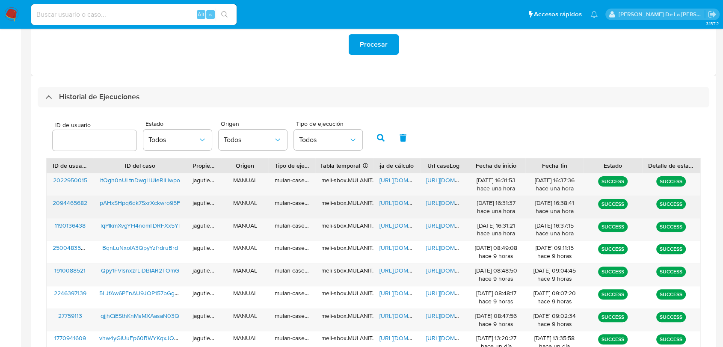
click at [133, 209] on div "pAHxSHpq6dk7SxrXckwro95F" at bounding box center [139, 207] width 93 height 22
click at [133, 201] on span "pAHxSHpq6dk7SxrXckwro95F" at bounding box center [140, 202] width 80 height 9
click at [387, 201] on span "[URL][DOMAIN_NAME]" at bounding box center [408, 202] width 59 height 9
click at [440, 201] on span "[URL][DOMAIN_NAME]" at bounding box center [455, 202] width 59 height 9
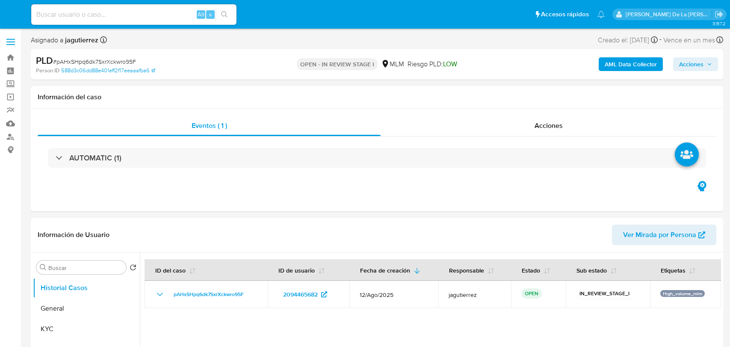
select select "10"
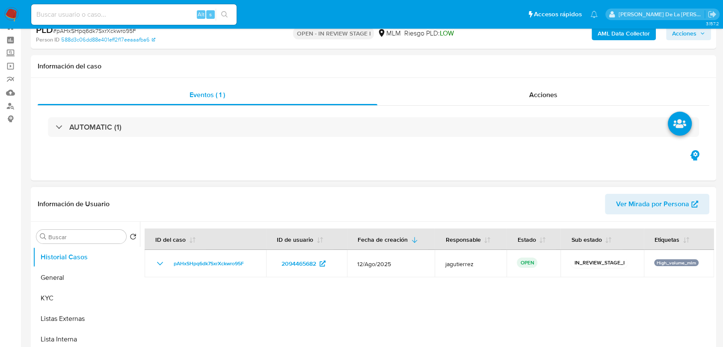
scroll to position [47, 0]
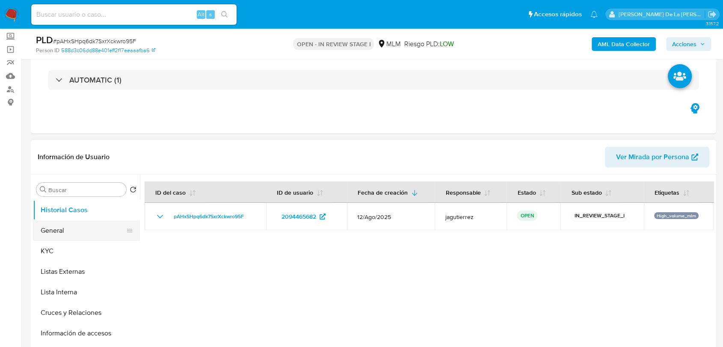
click at [89, 222] on button "General" at bounding box center [83, 230] width 100 height 21
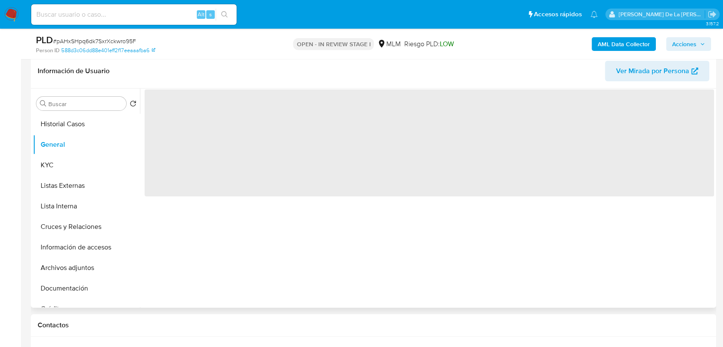
scroll to position [142, 0]
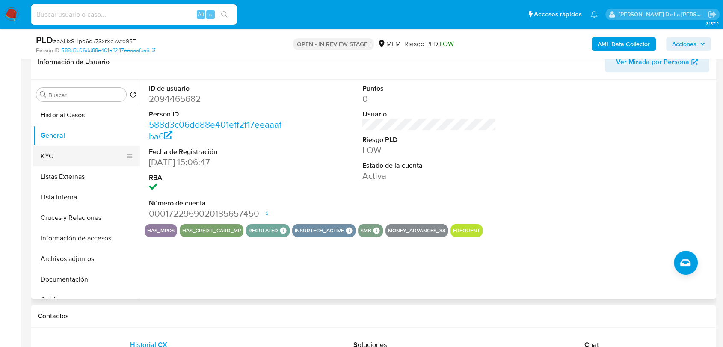
click at [76, 150] on button "KYC" at bounding box center [83, 156] width 100 height 21
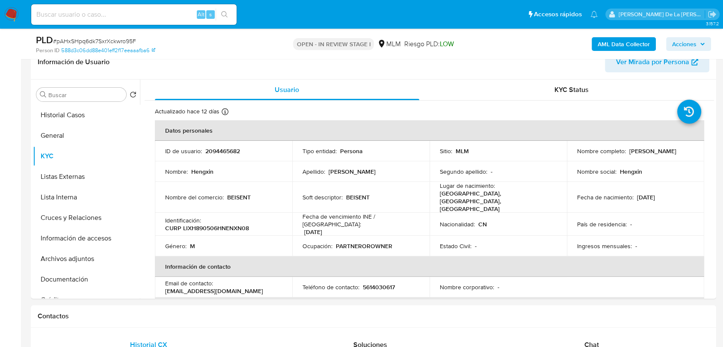
click at [353, 196] on td "Soft descriptor : BEISENT" at bounding box center [360, 197] width 137 height 31
click at [357, 193] on p "BEISENT" at bounding box center [358, 197] width 24 height 8
drag, startPoint x: 629, startPoint y: 151, endPoint x: 658, endPoint y: 150, distance: 29.1
click at [658, 150] on div "Nombre completo : [PERSON_NAME]" at bounding box center [635, 151] width 117 height 8
